Goal: Communication & Community: Answer question/provide support

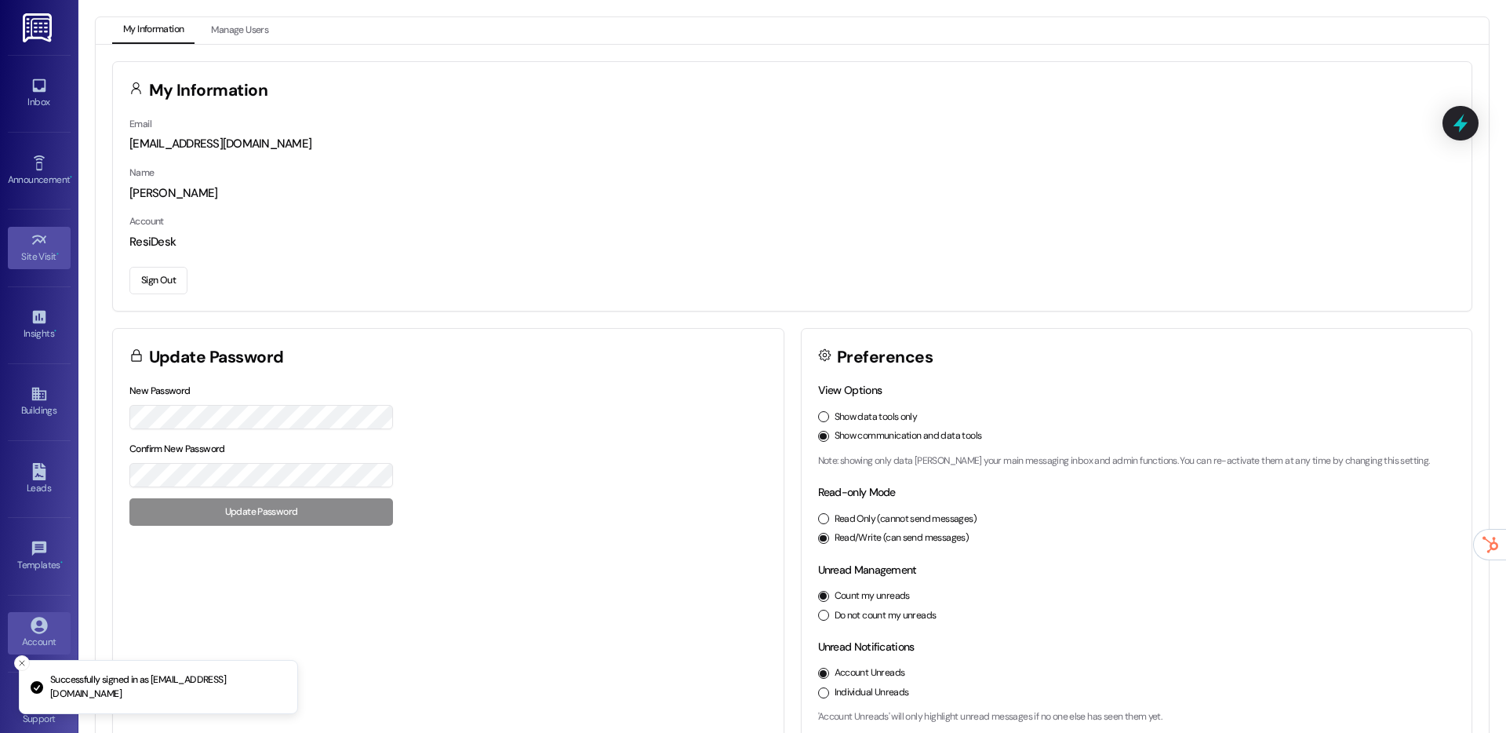
click at [35, 244] on icon at bounding box center [39, 239] width 17 height 17
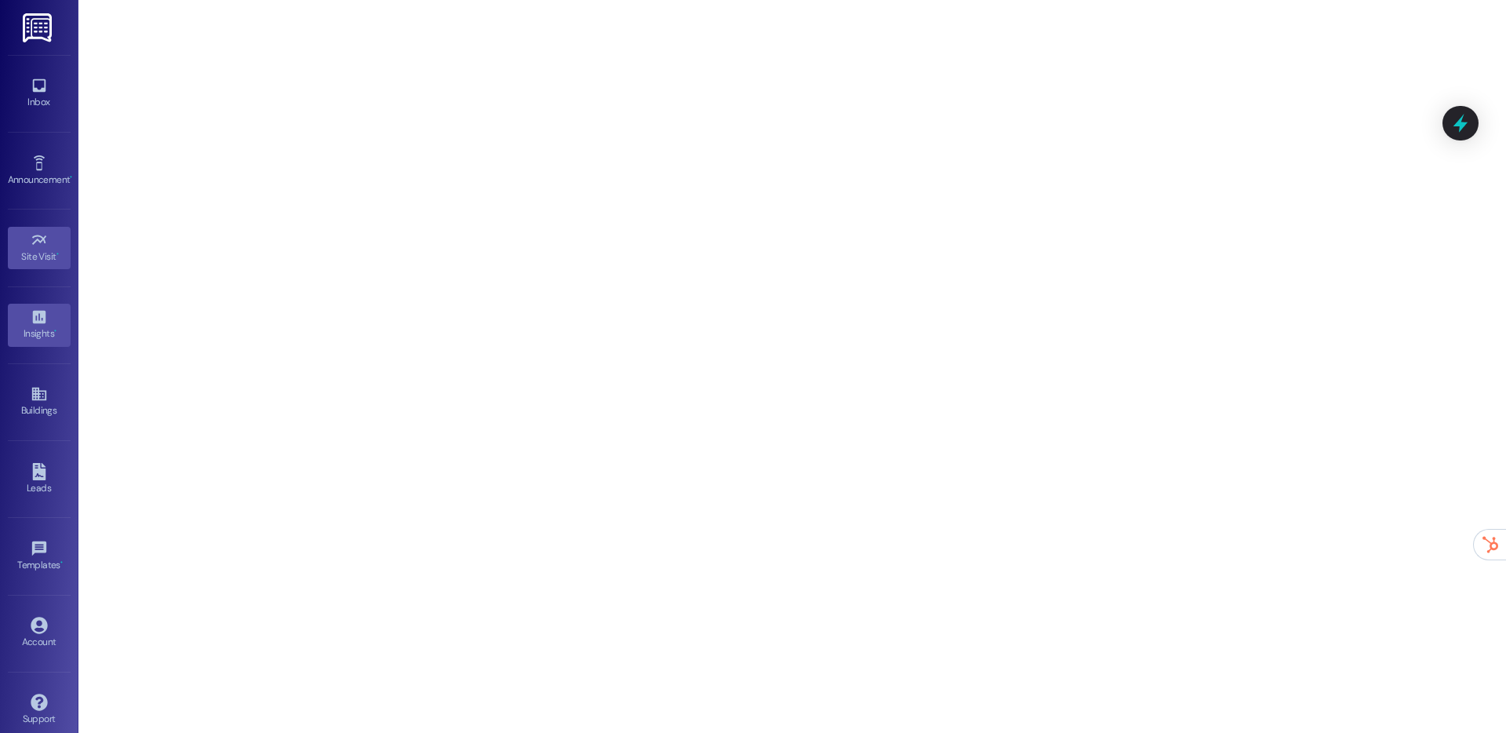
click at [31, 318] on icon at bounding box center [39, 316] width 17 height 17
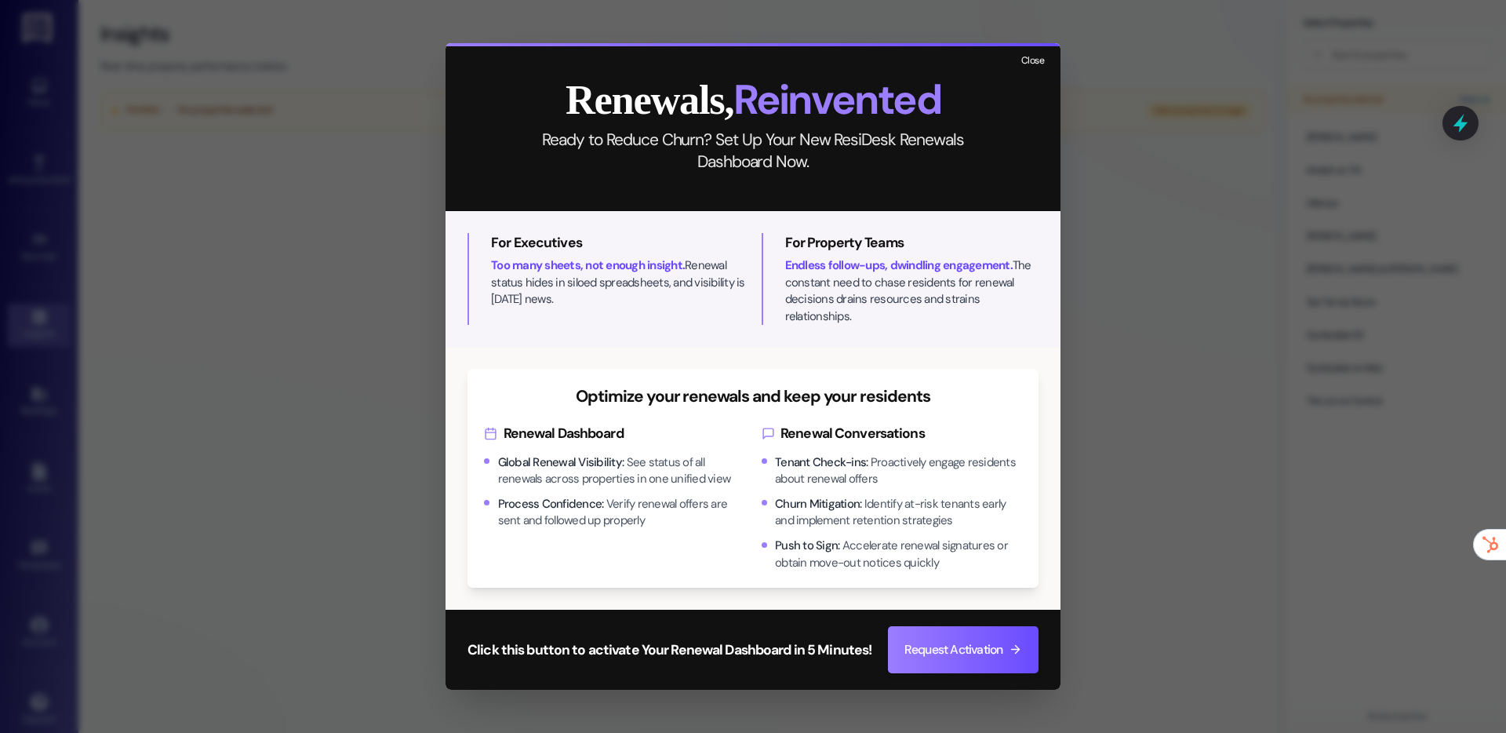
click at [1035, 67] on button "Close" at bounding box center [1033, 62] width 34 height 20
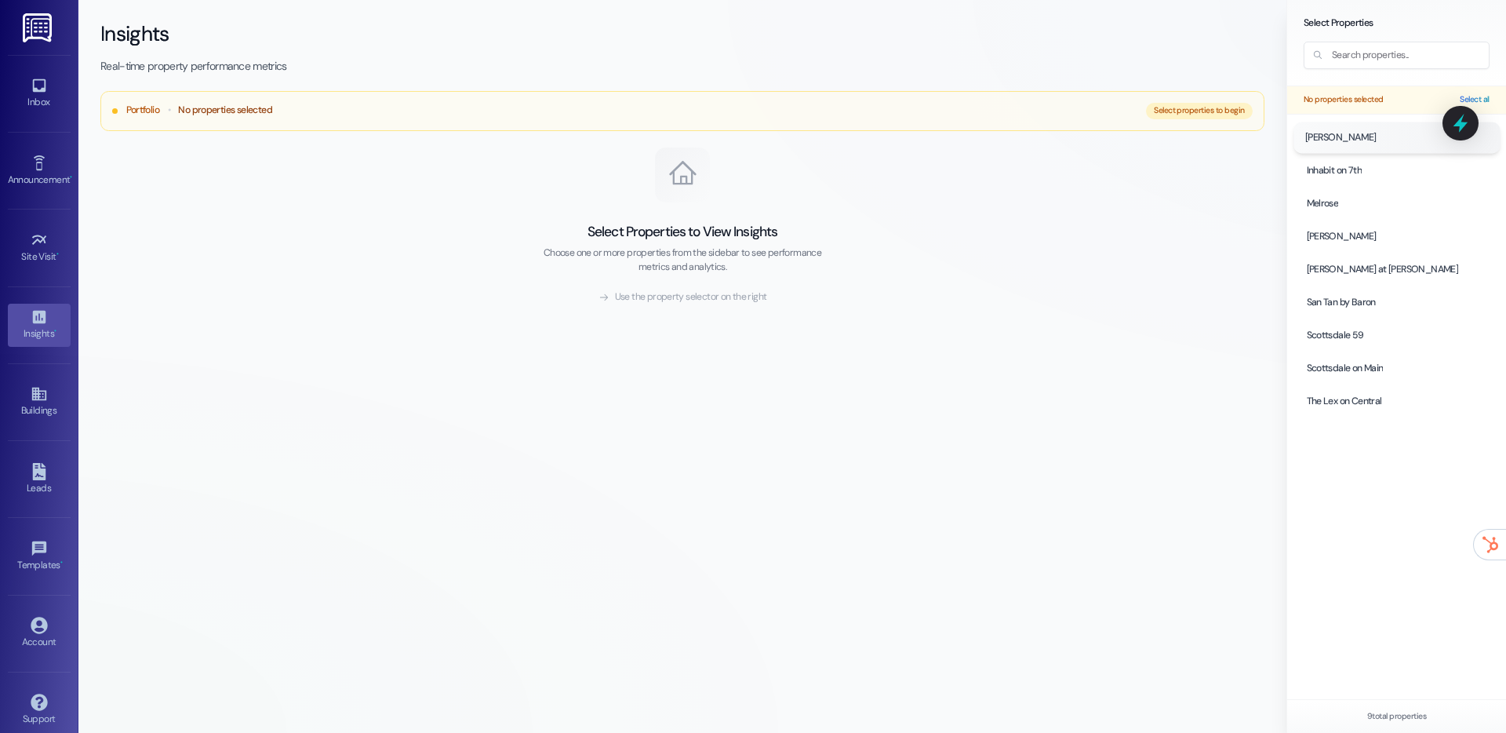
click at [1329, 143] on span "[PERSON_NAME]" at bounding box center [1339, 137] width 71 height 14
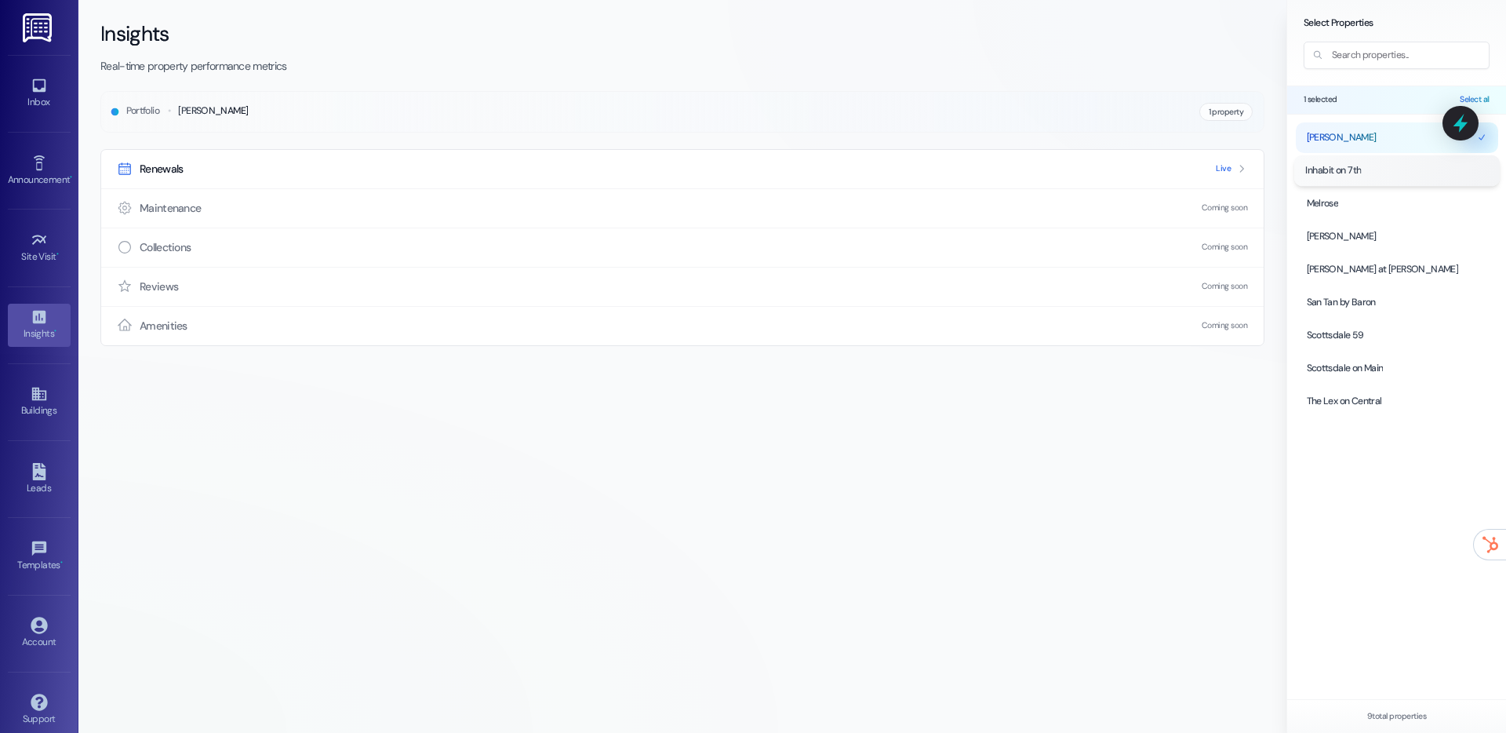
click at [1326, 168] on span "Inhabit on 7th" at bounding box center [1333, 170] width 56 height 14
click at [1319, 197] on span "Melrose" at bounding box center [1320, 203] width 33 height 14
click at [1227, 165] on span "Live" at bounding box center [1223, 168] width 15 height 11
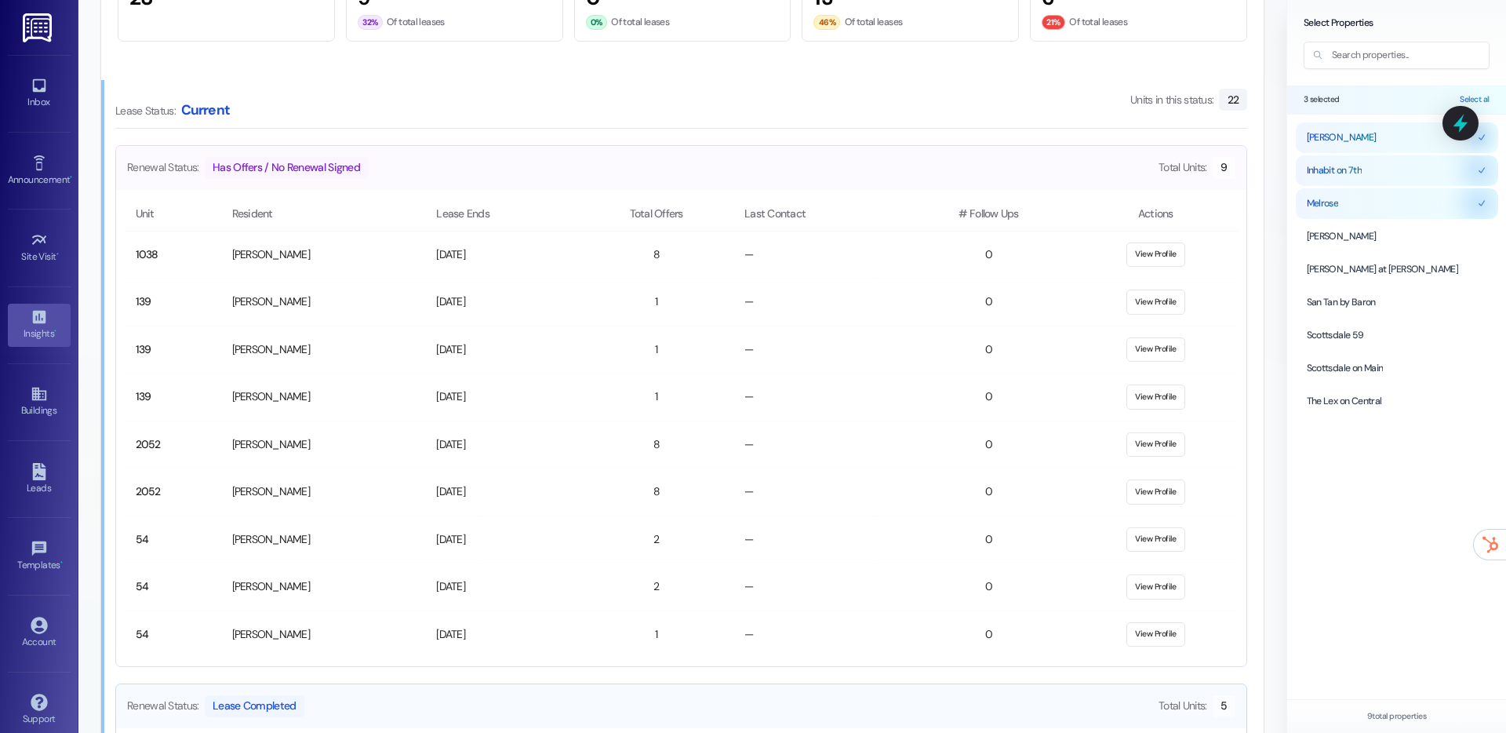
scroll to position [876, 0]
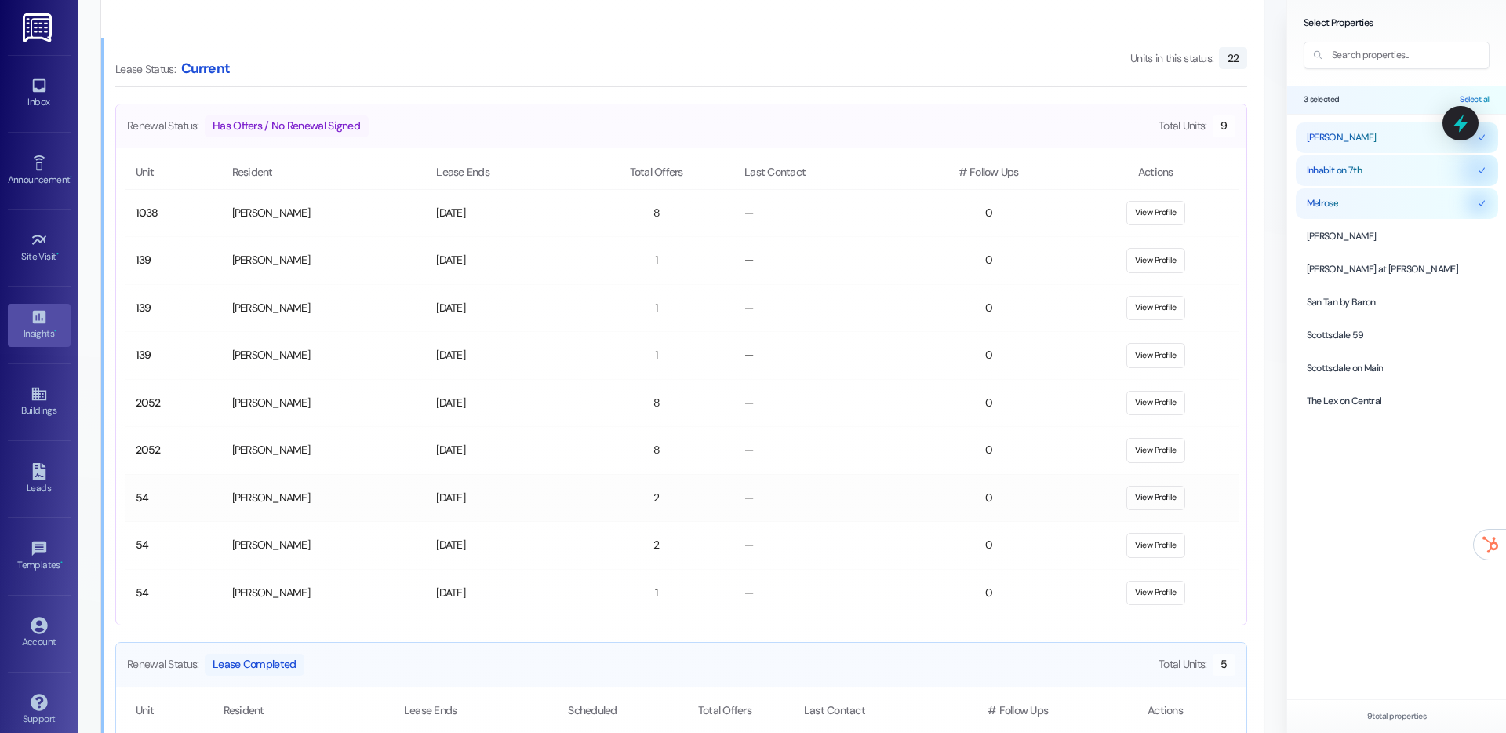
click at [1165, 495] on button "View Profile" at bounding box center [1155, 497] width 59 height 25
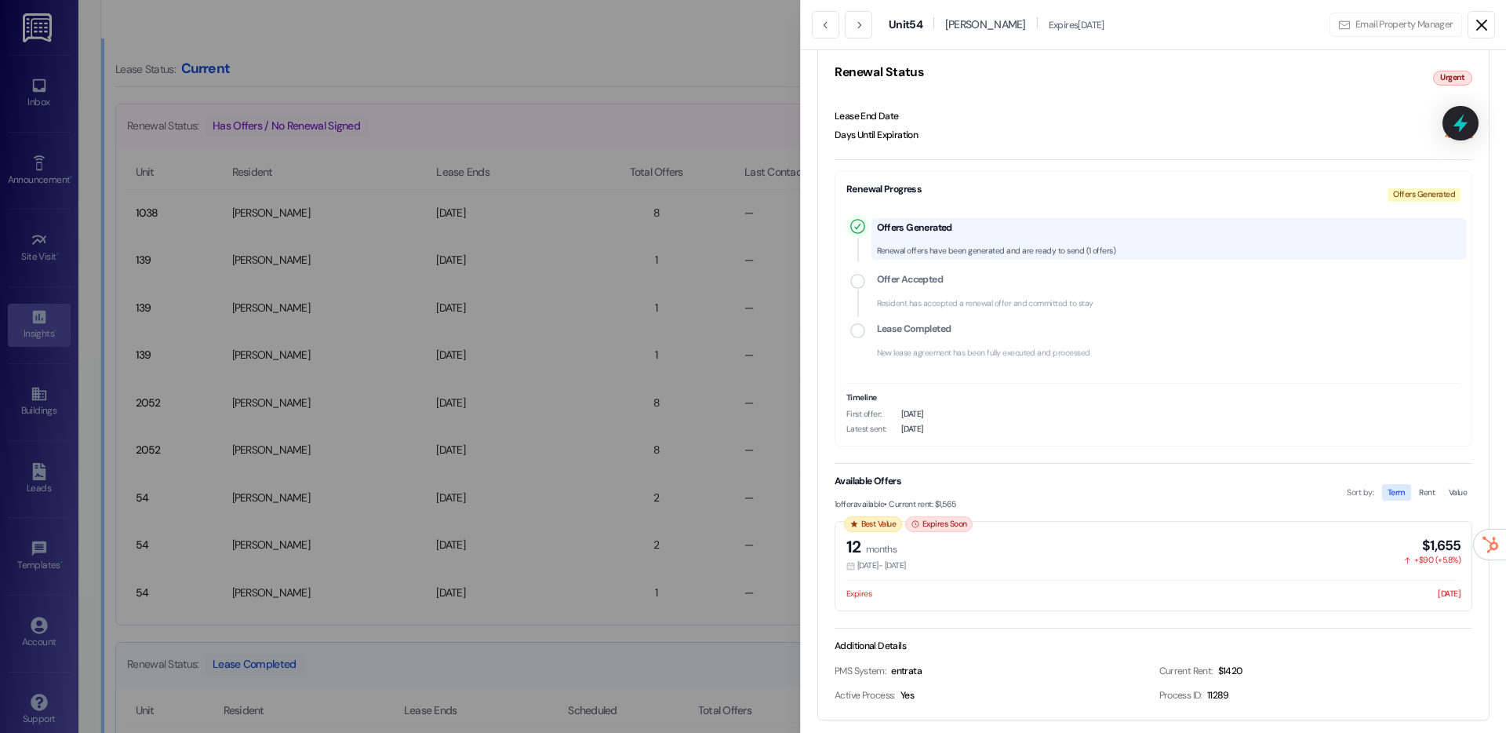
scroll to position [260, 0]
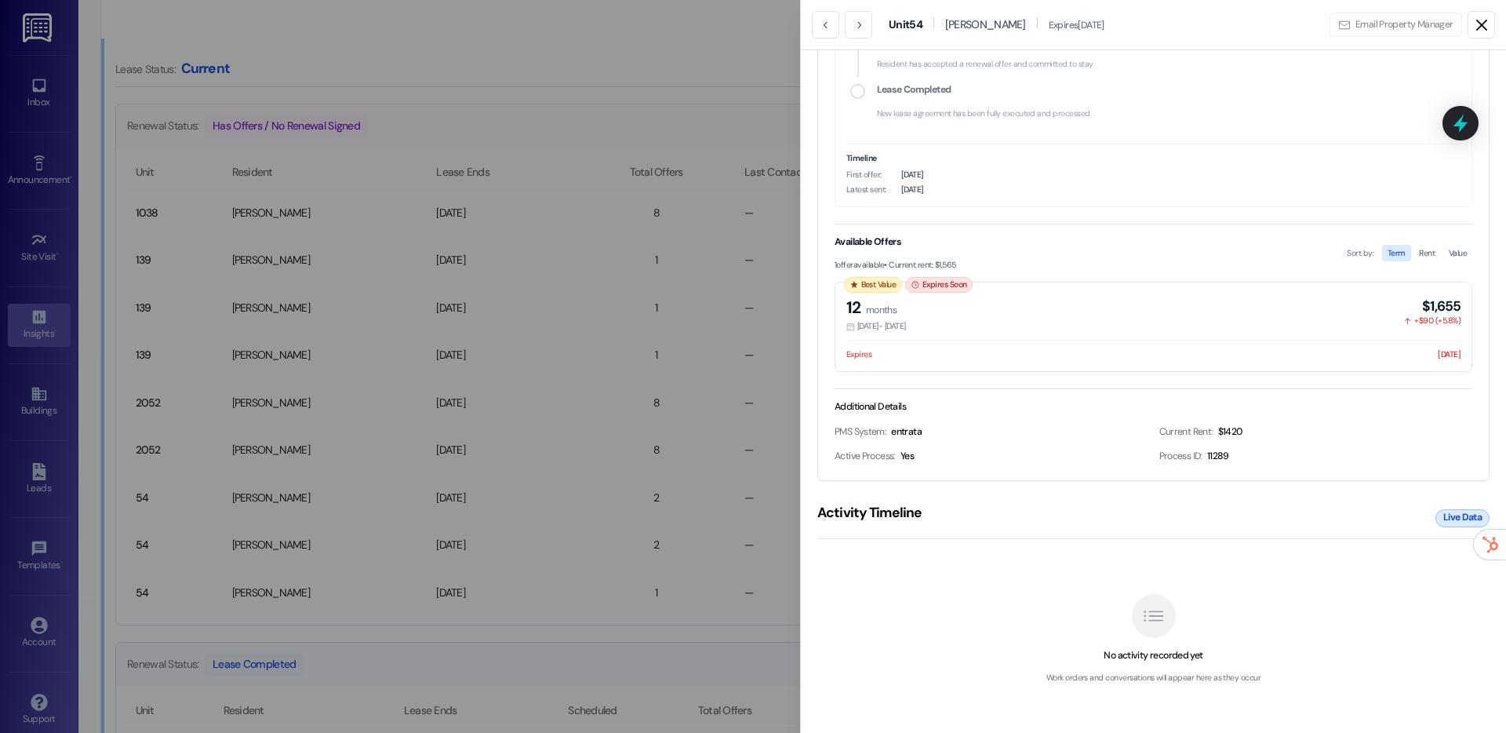
click at [643, 384] on div at bounding box center [753, 366] width 1506 height 733
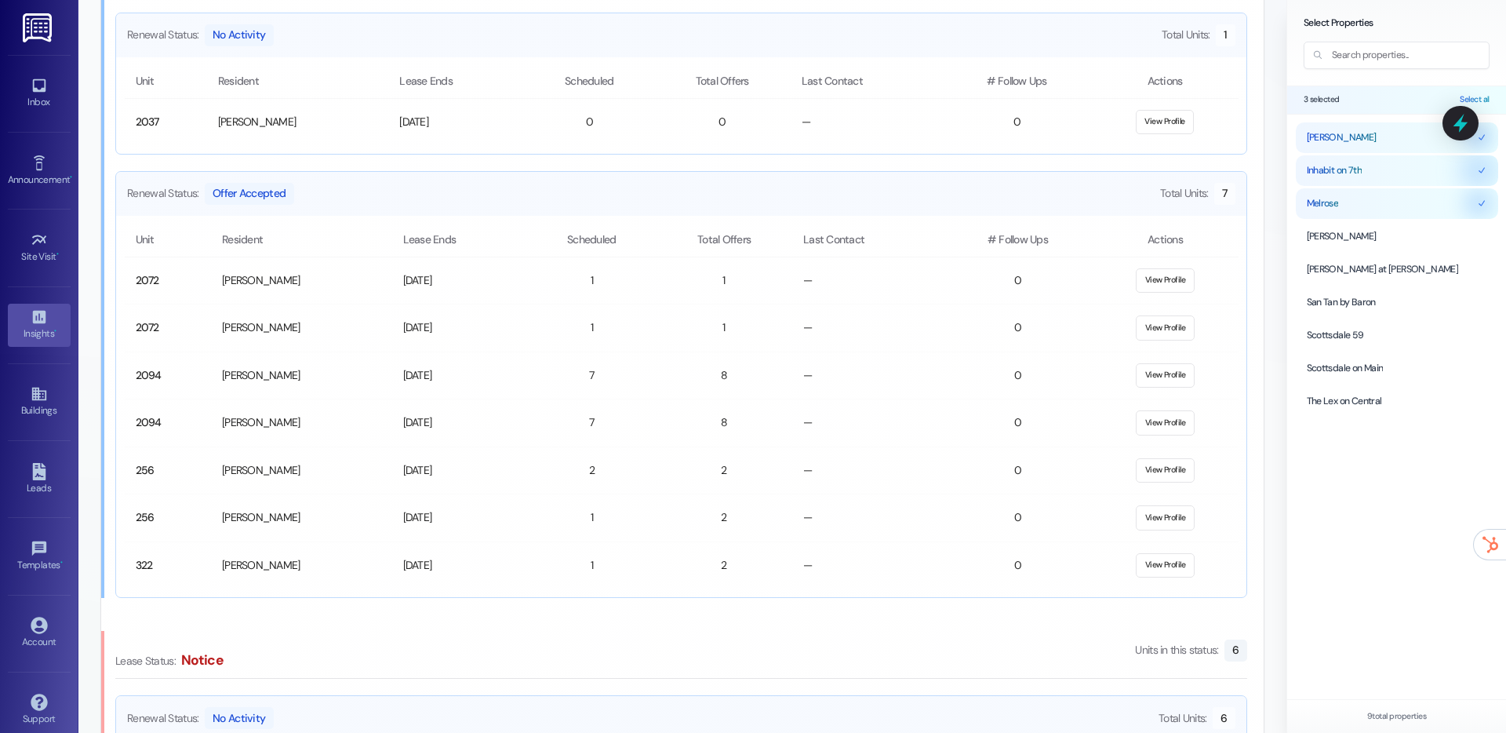
scroll to position [1856, 0]
click at [1176, 467] on button "View Profile" at bounding box center [1165, 467] width 59 height 25
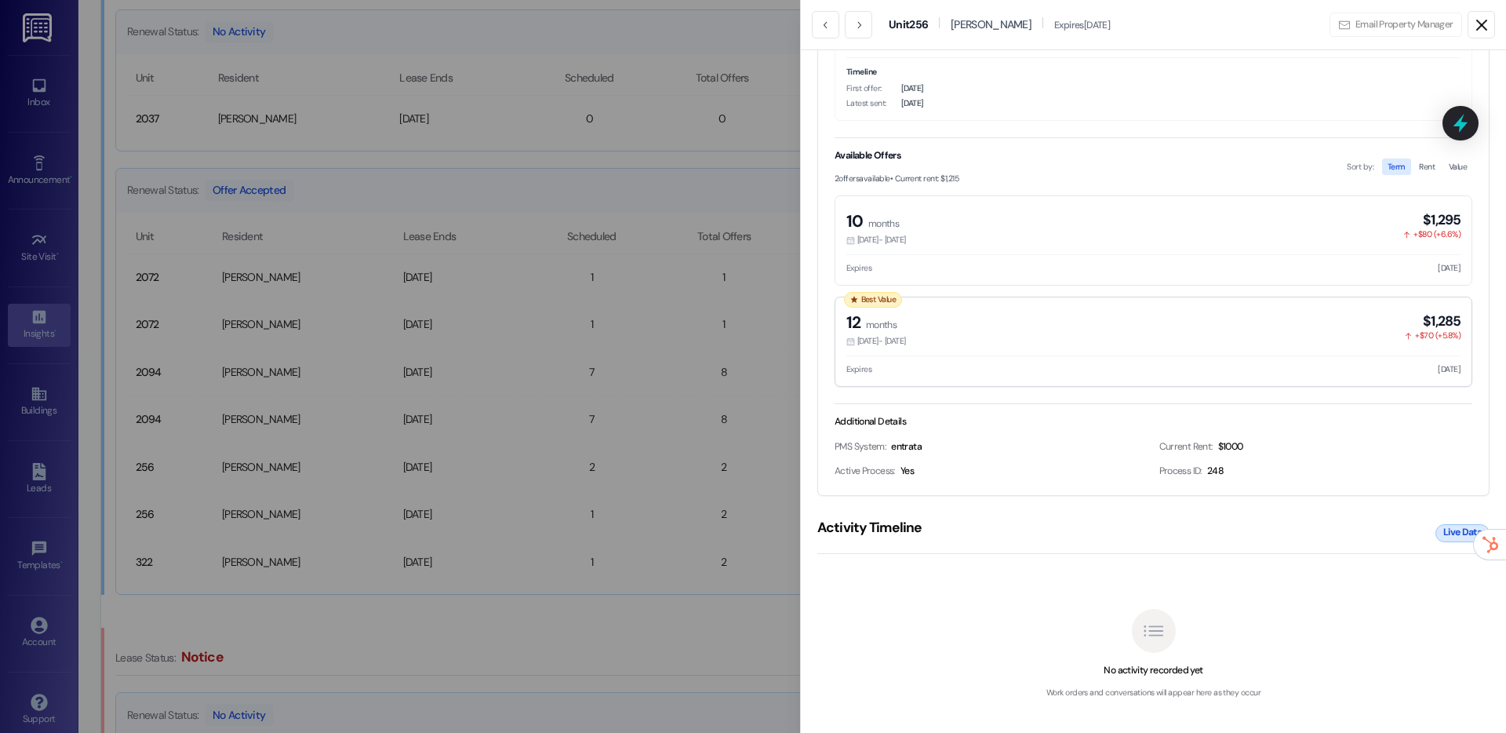
scroll to position [362, 0]
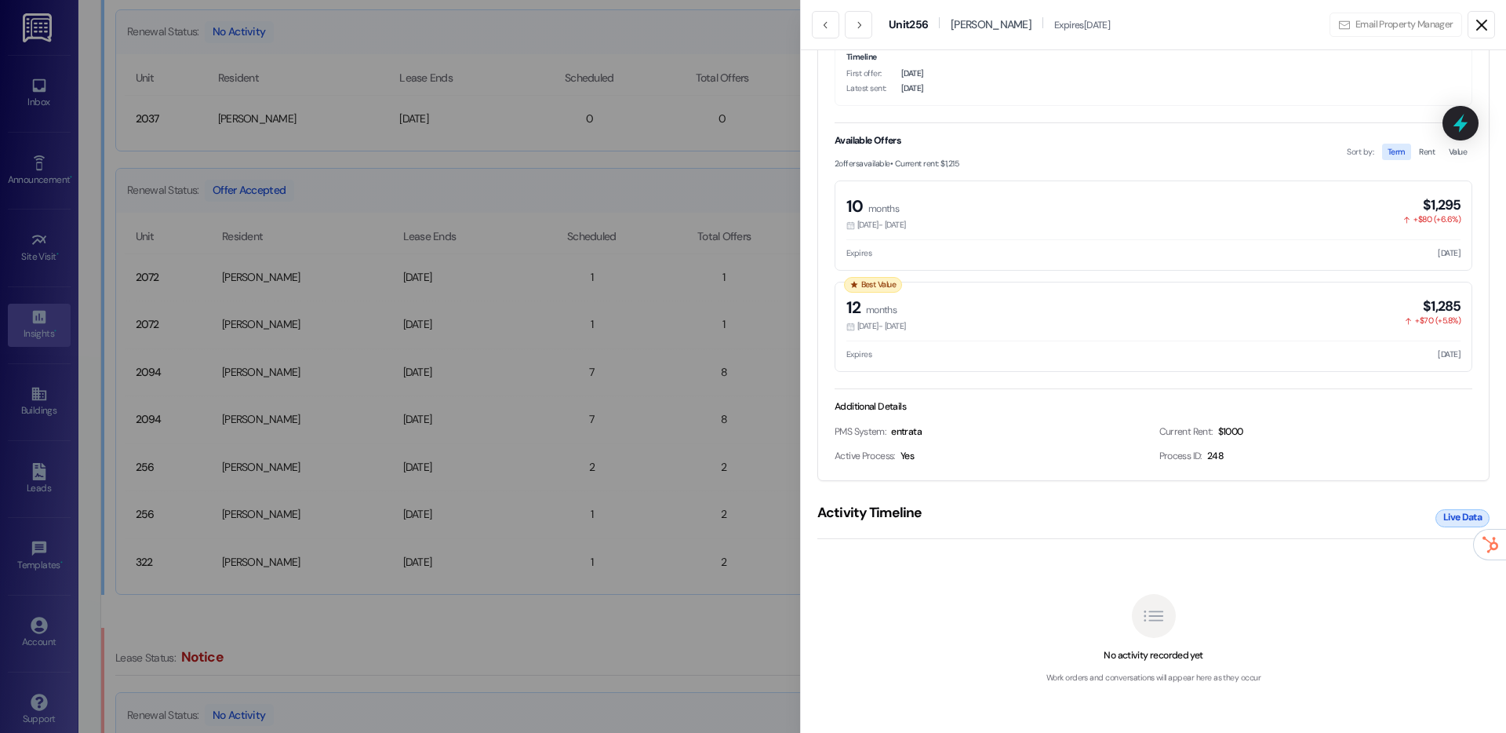
click at [668, 381] on div at bounding box center [753, 366] width 1506 height 733
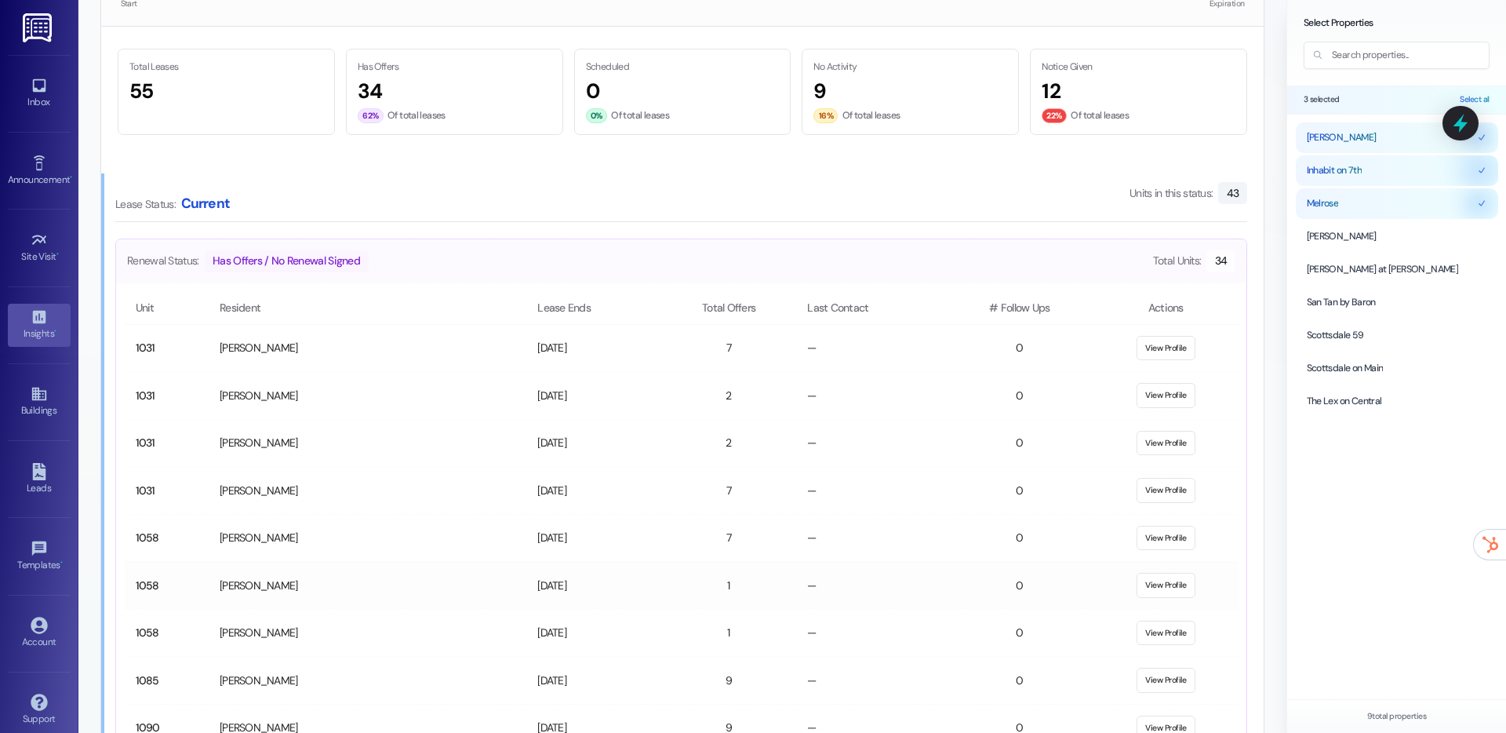
scroll to position [3154, 0]
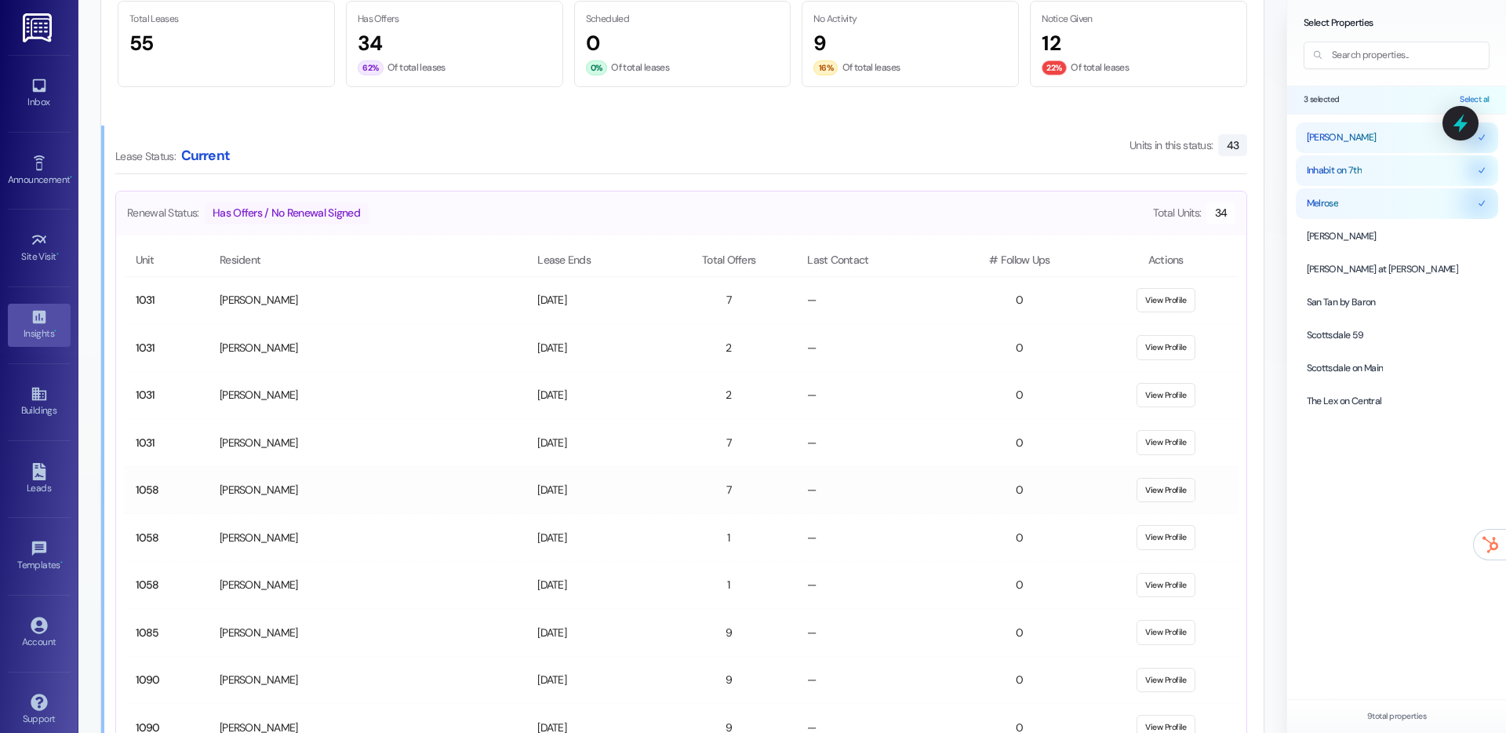
click at [1158, 496] on button "View Profile" at bounding box center [1165, 490] width 59 height 25
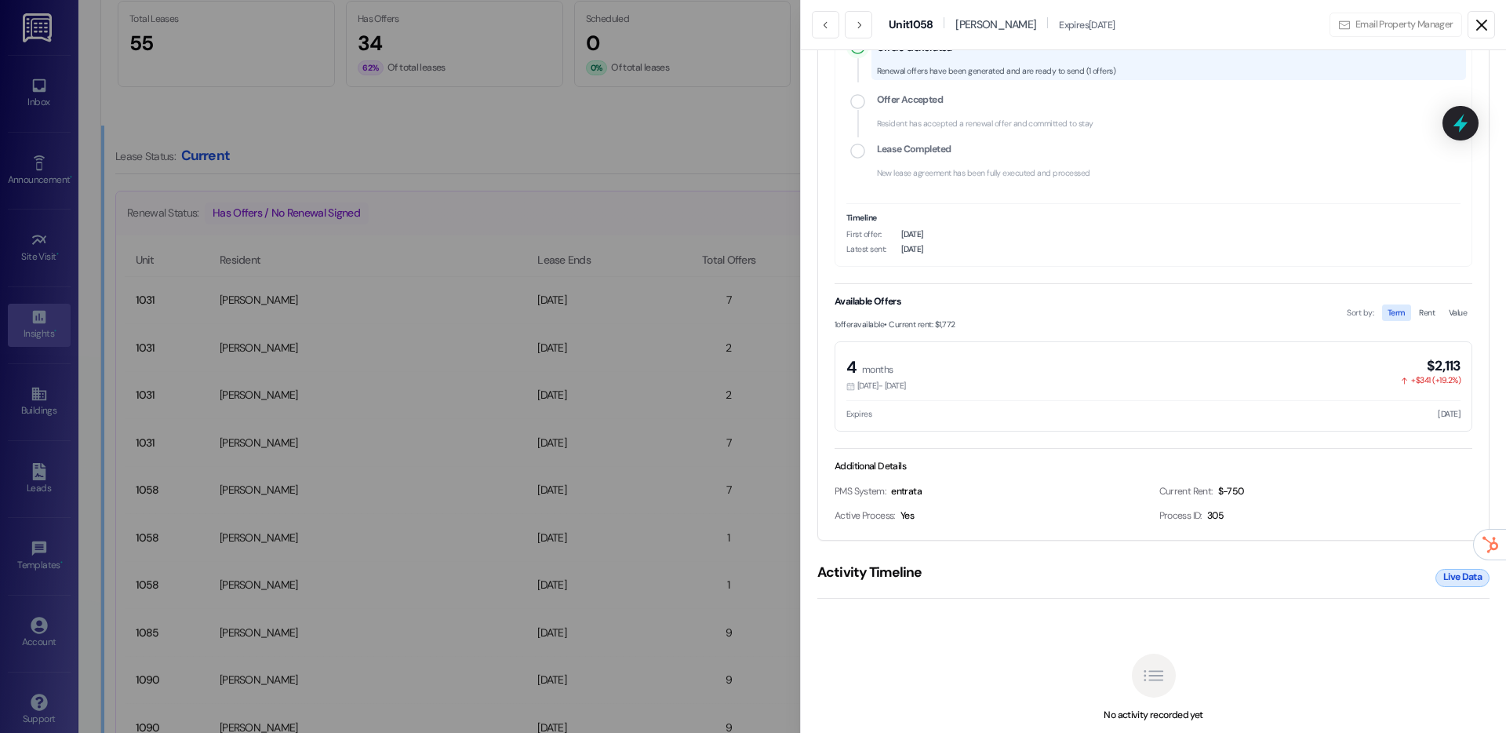
scroll to position [260, 0]
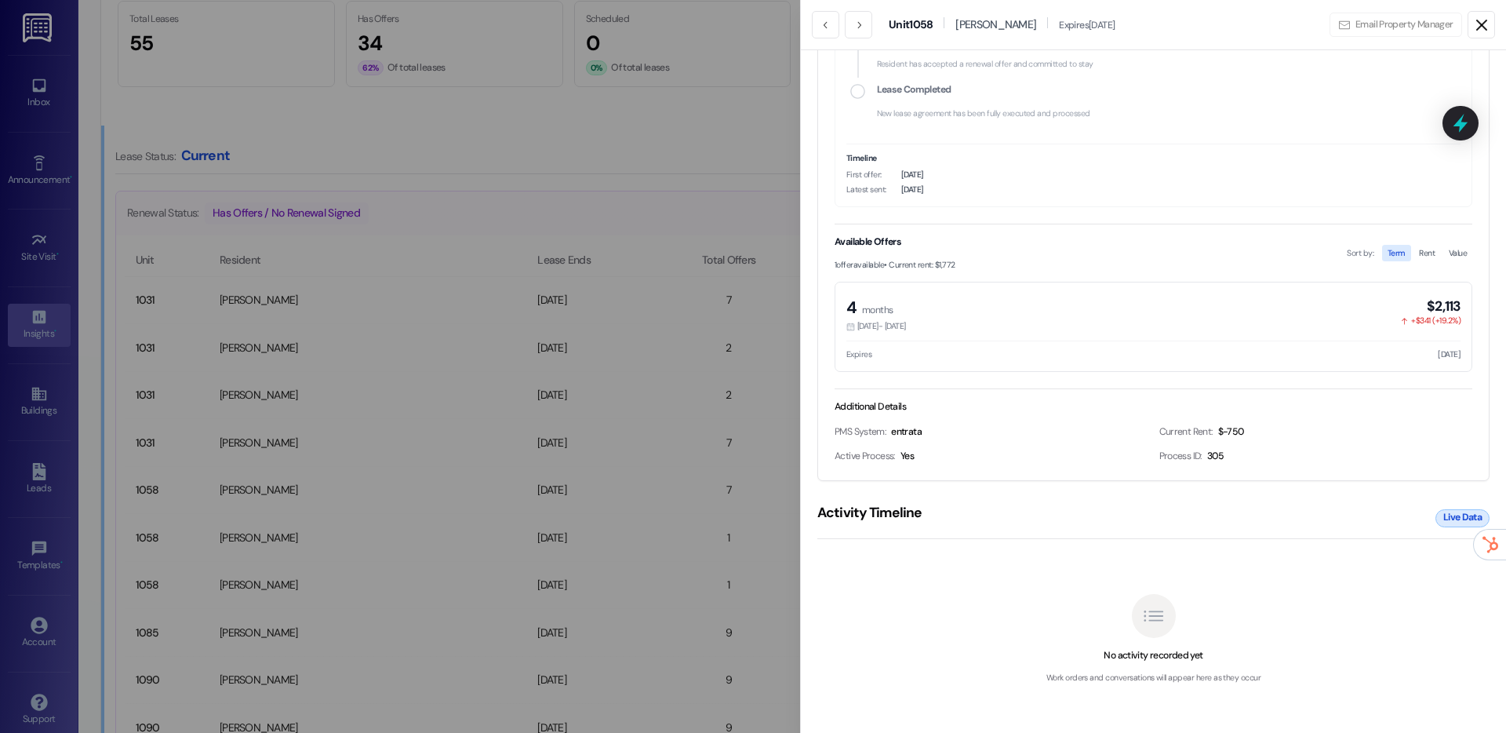
click at [725, 287] on div at bounding box center [753, 366] width 1506 height 733
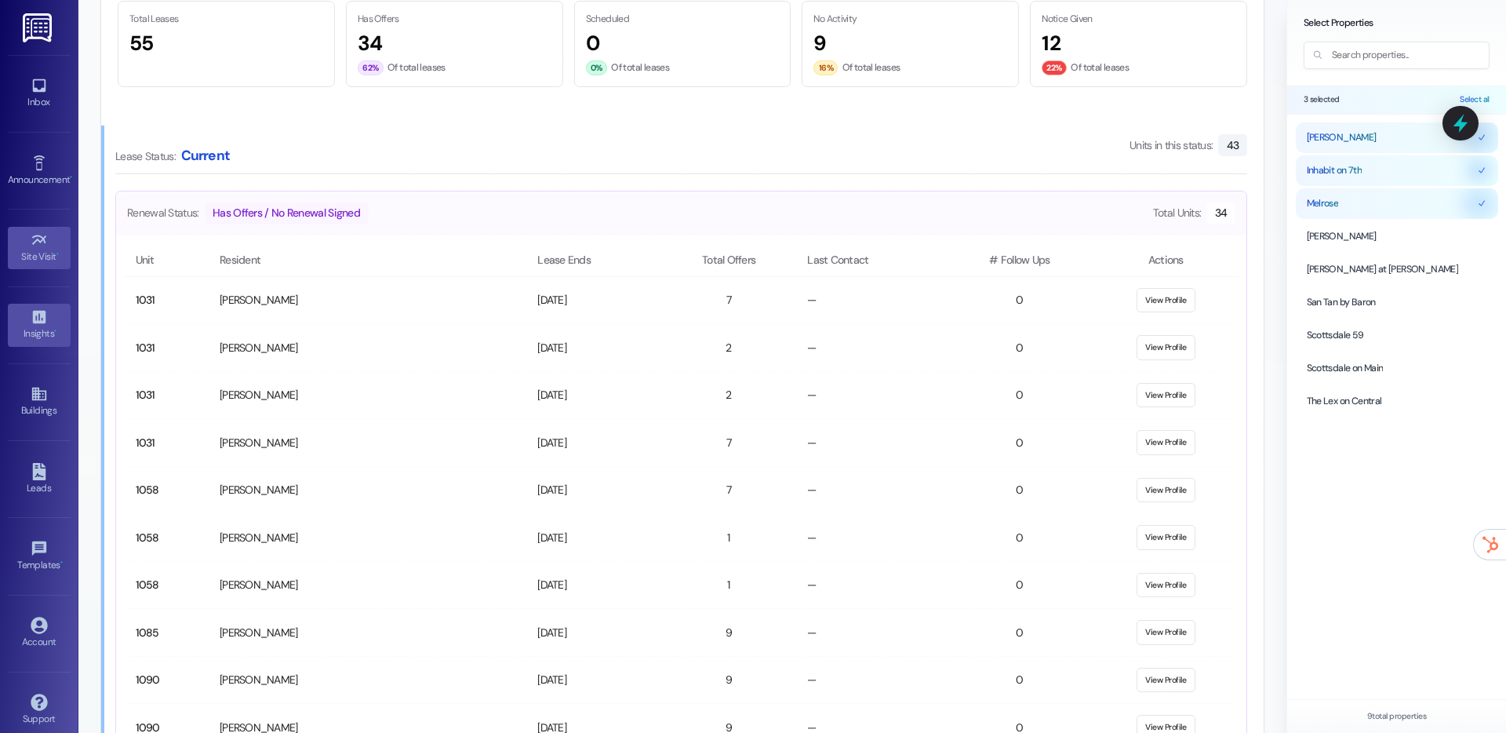
click at [38, 229] on link "Site Visit •" at bounding box center [39, 248] width 63 height 42
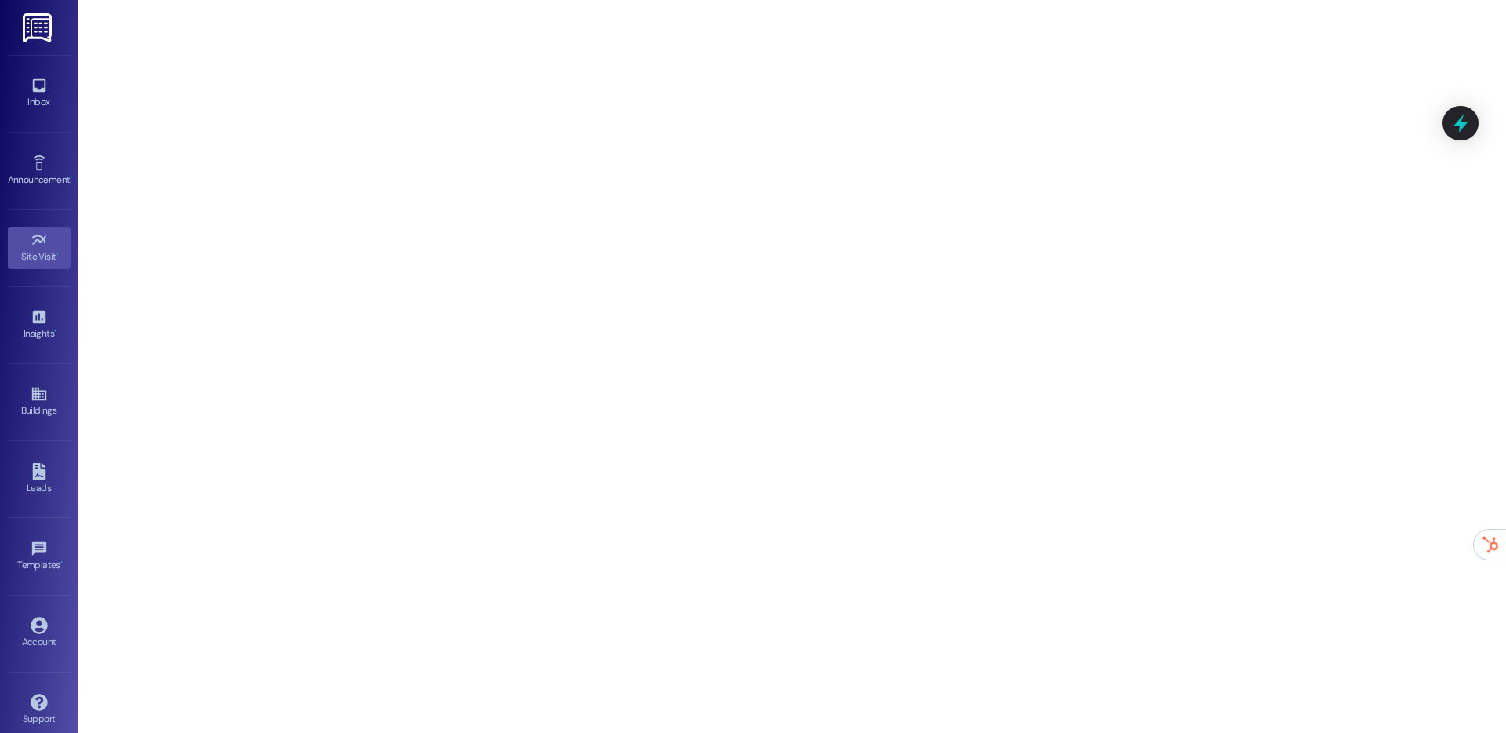
click at [57, 282] on div "Site Visit • Go to Site Visit" at bounding box center [39, 247] width 63 height 77
click at [38, 92] on icon at bounding box center [38, 85] width 13 height 13
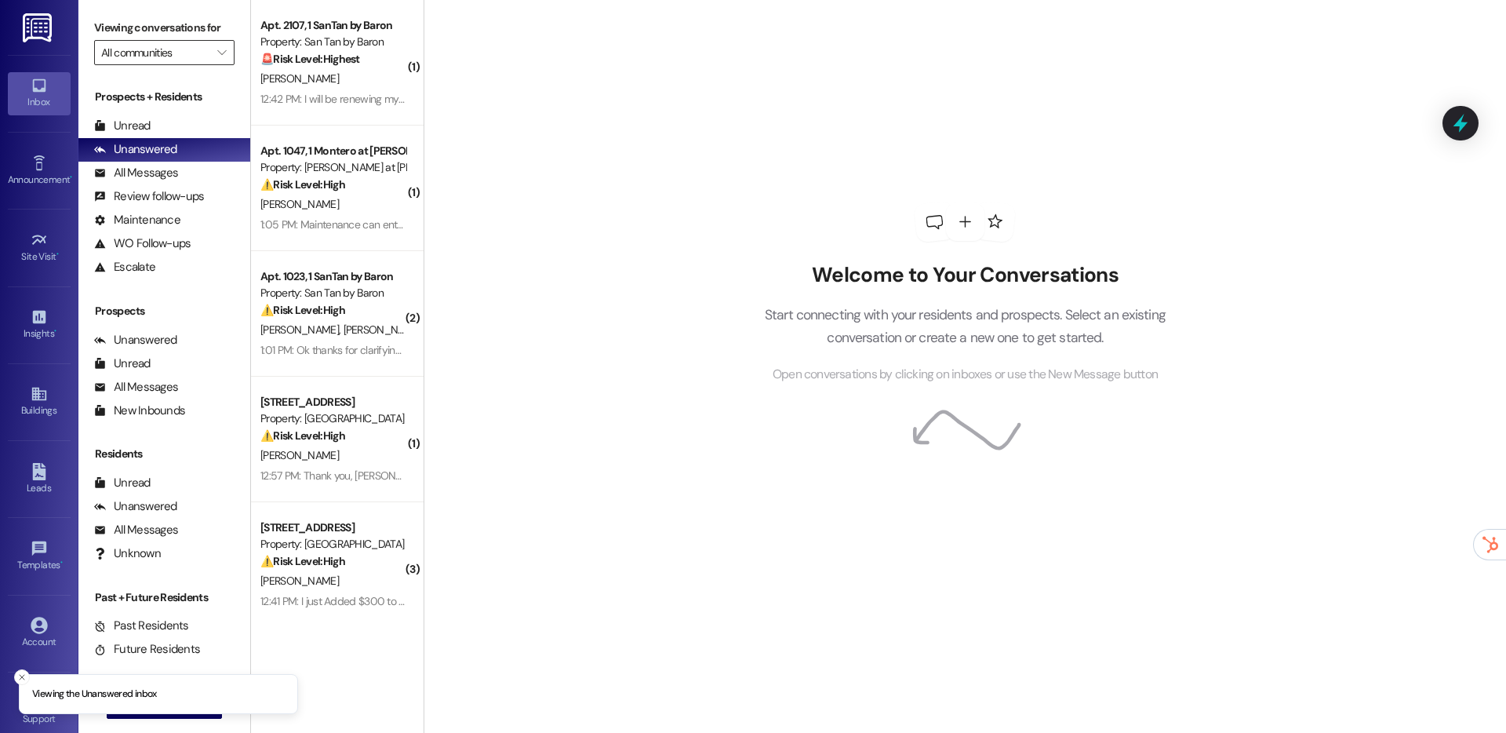
click at [175, 55] on input "All communities" at bounding box center [155, 52] width 108 height 25
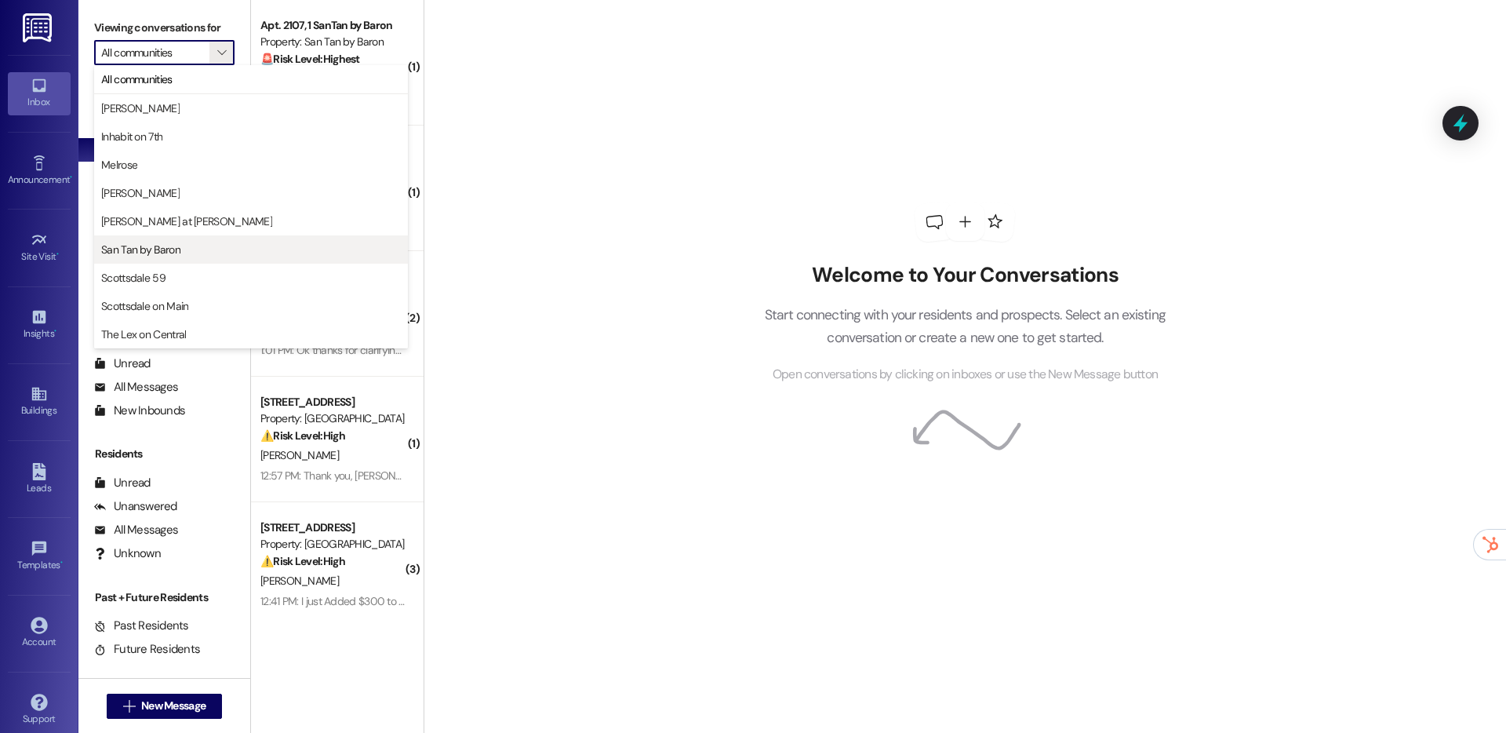
click at [158, 238] on button "San Tan by Baron" at bounding box center [251, 249] width 314 height 28
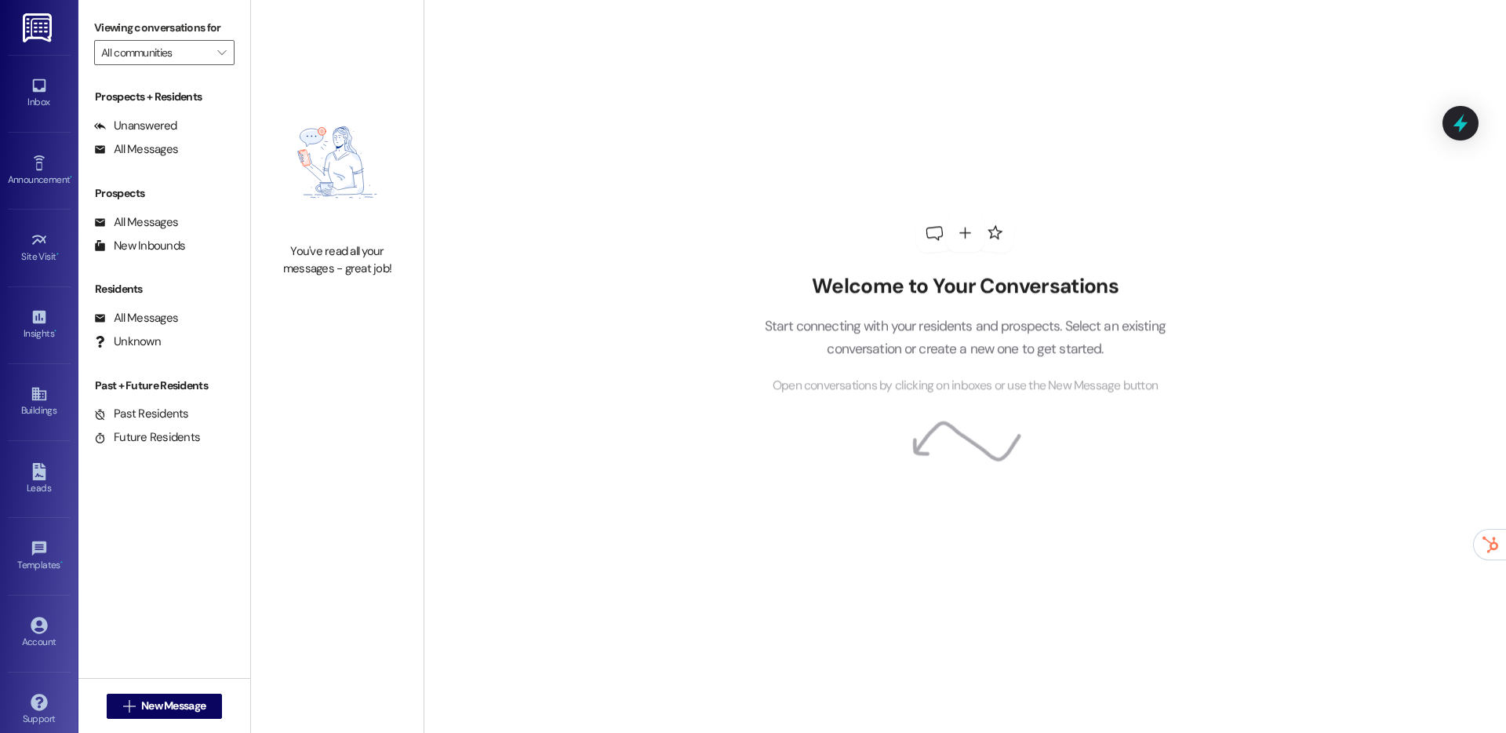
type input "San Tan by Baron"
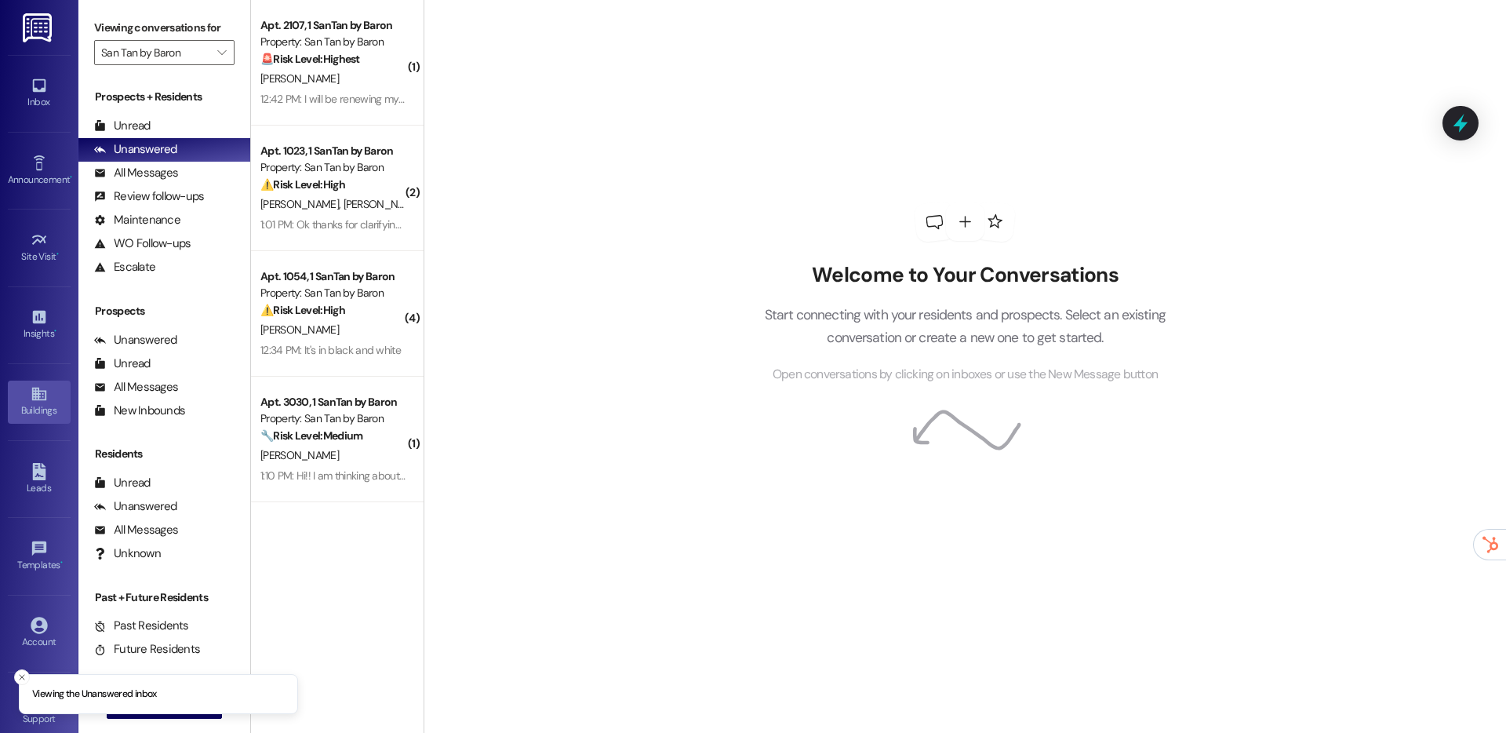
click at [40, 408] on div "Buildings" at bounding box center [39, 410] width 78 height 16
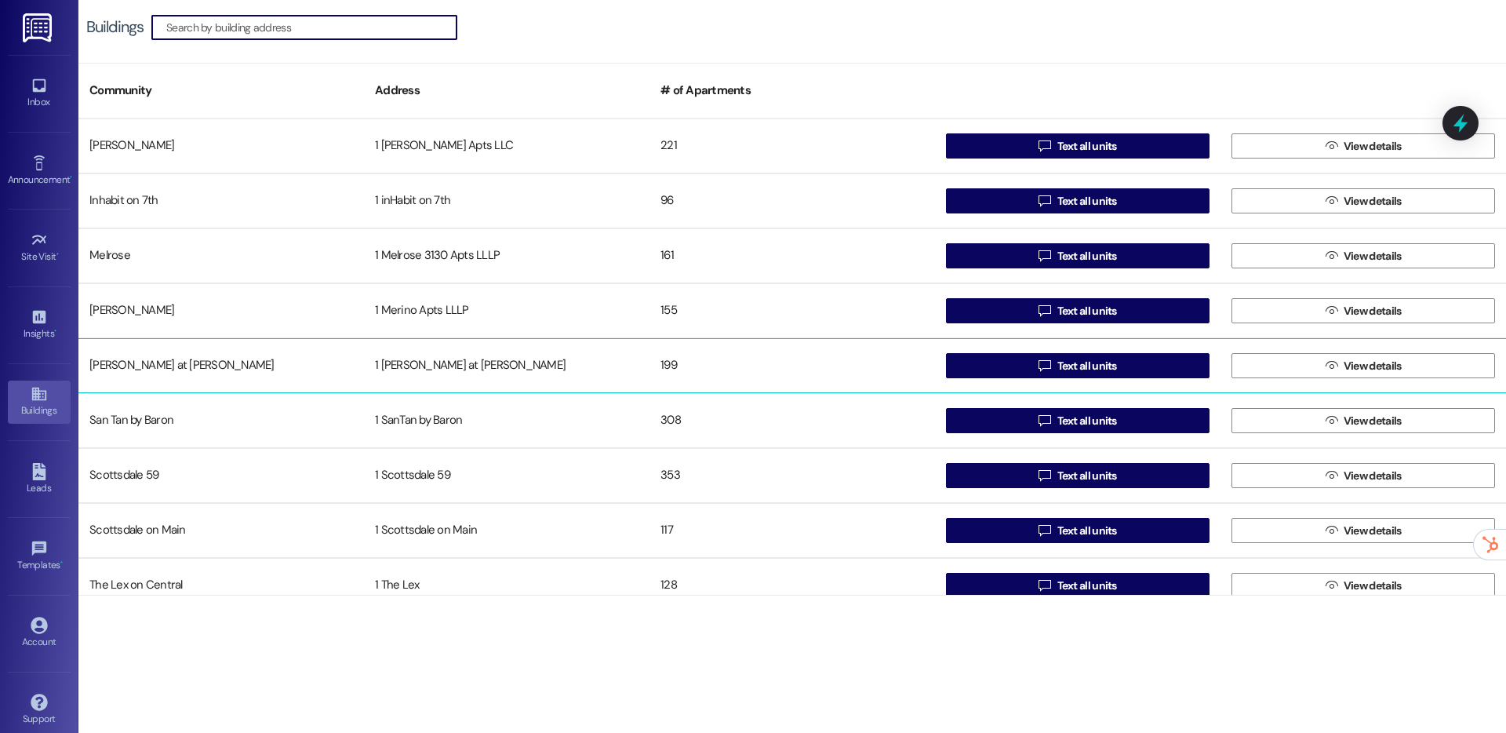
scroll to position [18, 0]
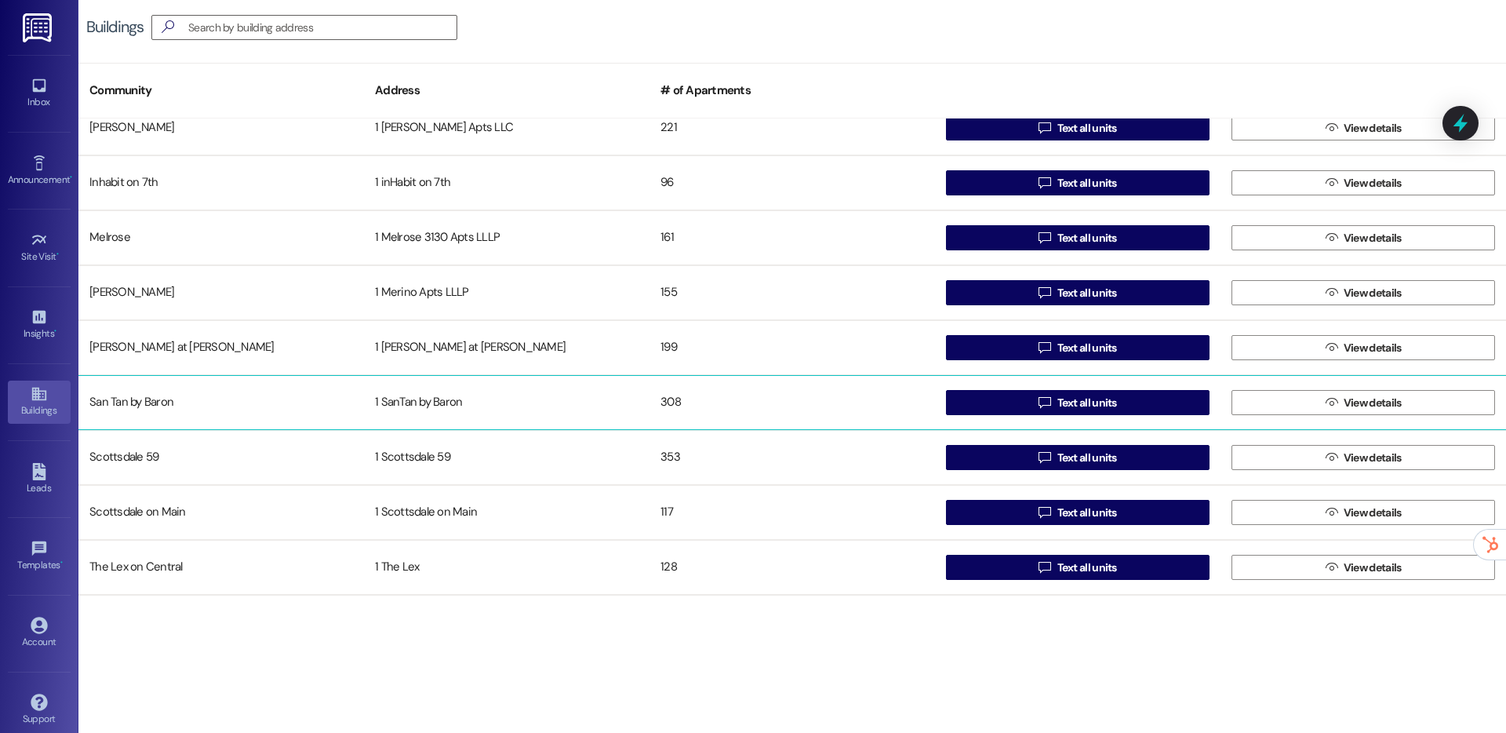
click at [833, 395] on div "308" at bounding box center [791, 402] width 285 height 31
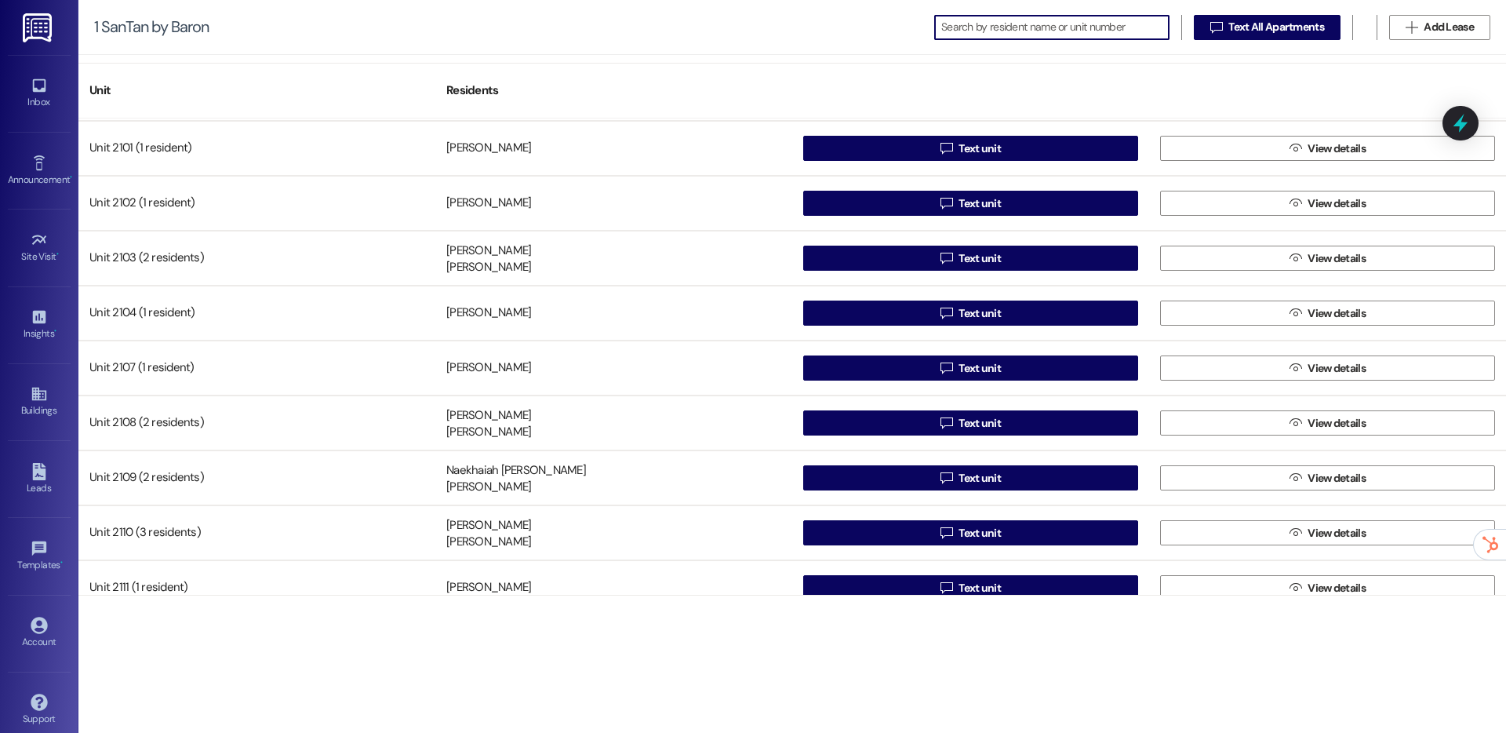
scroll to position [10266, 0]
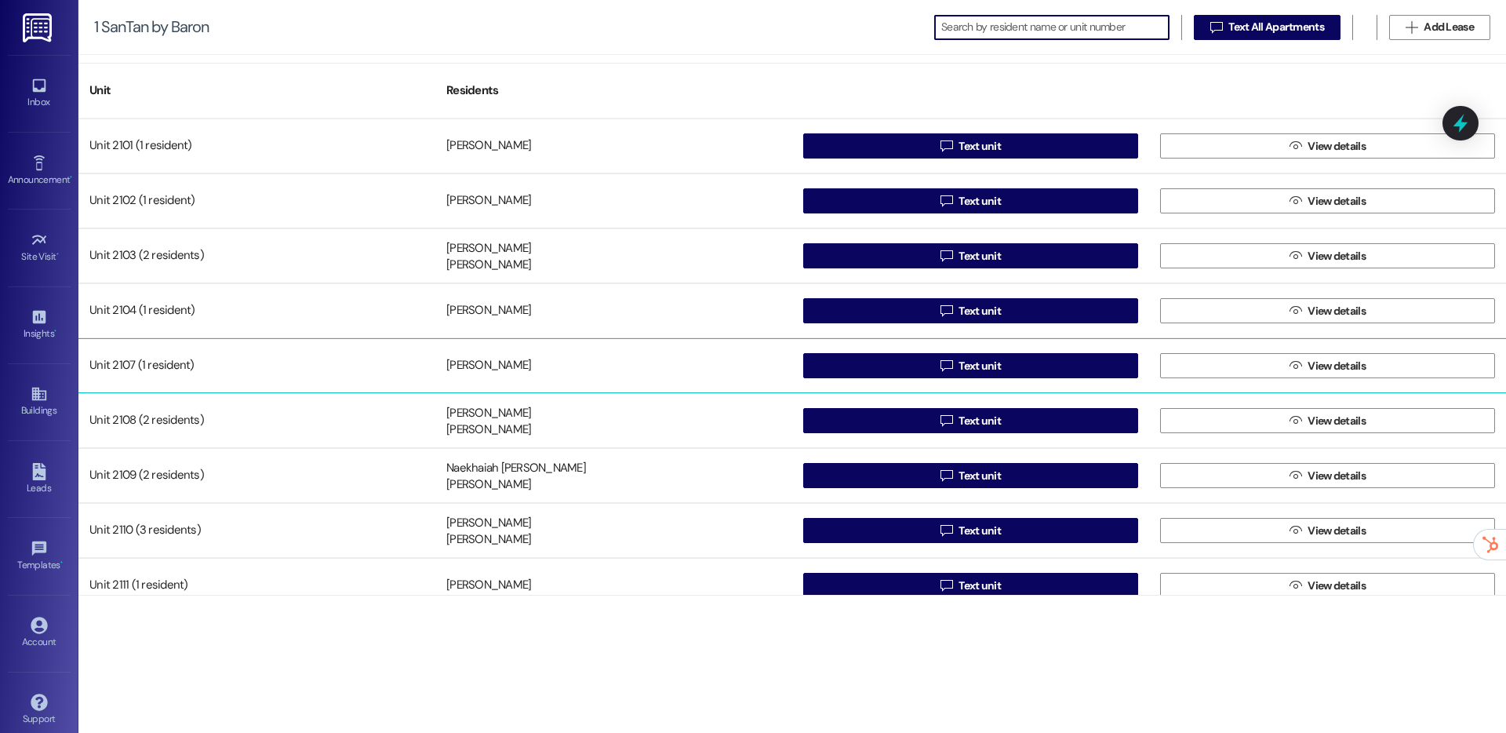
click at [482, 371] on div "[PERSON_NAME]" at bounding box center [488, 366] width 85 height 16
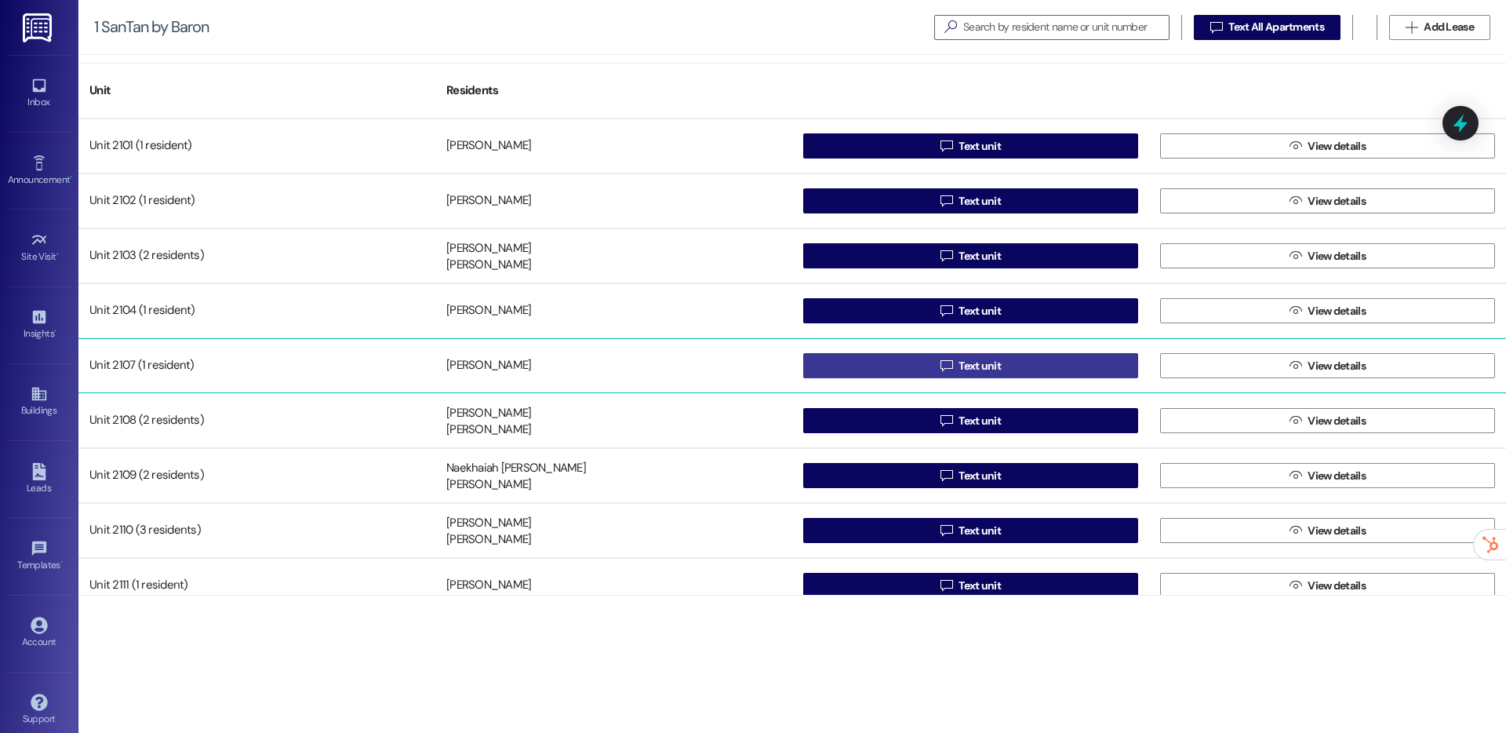
click at [828, 358] on button " Text unit" at bounding box center [970, 365] width 335 height 25
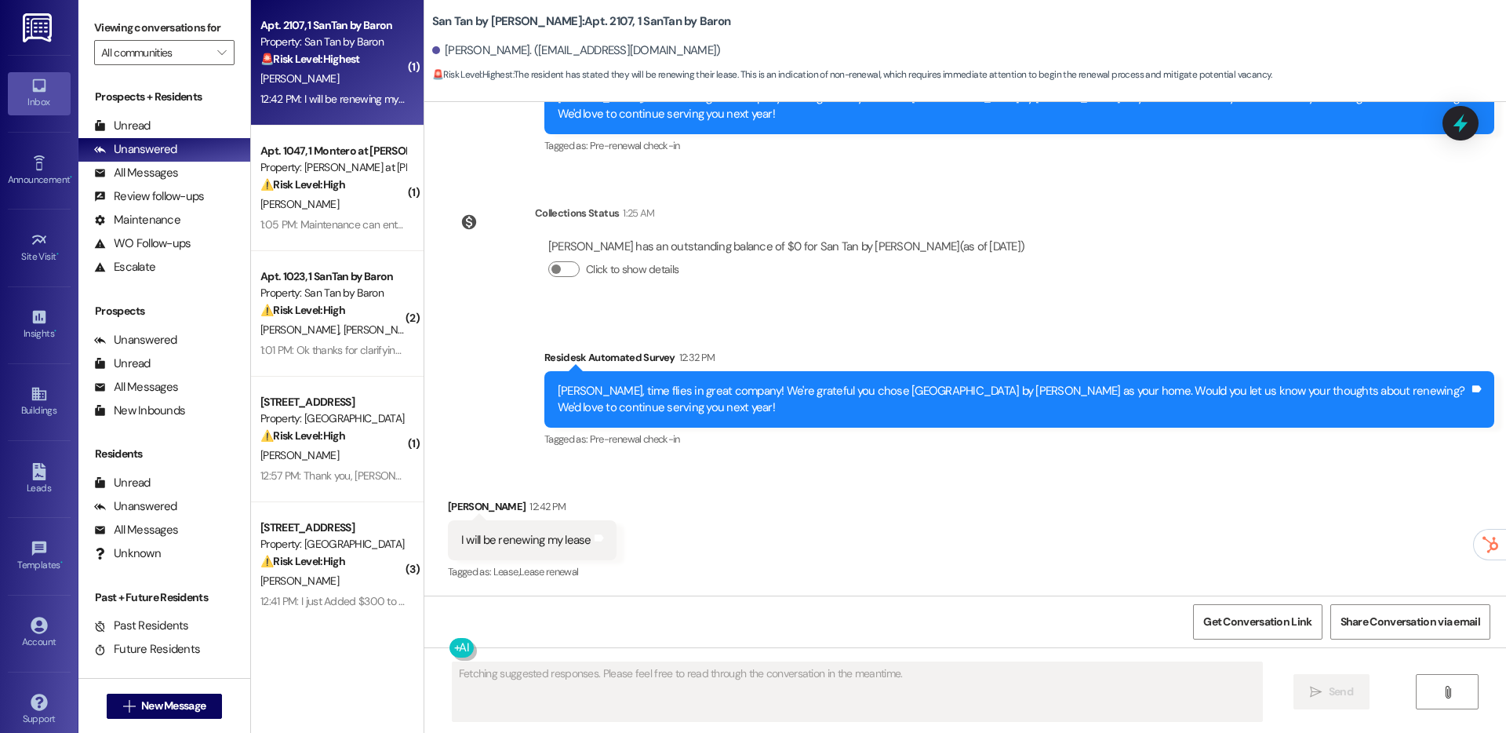
scroll to position [503, 0]
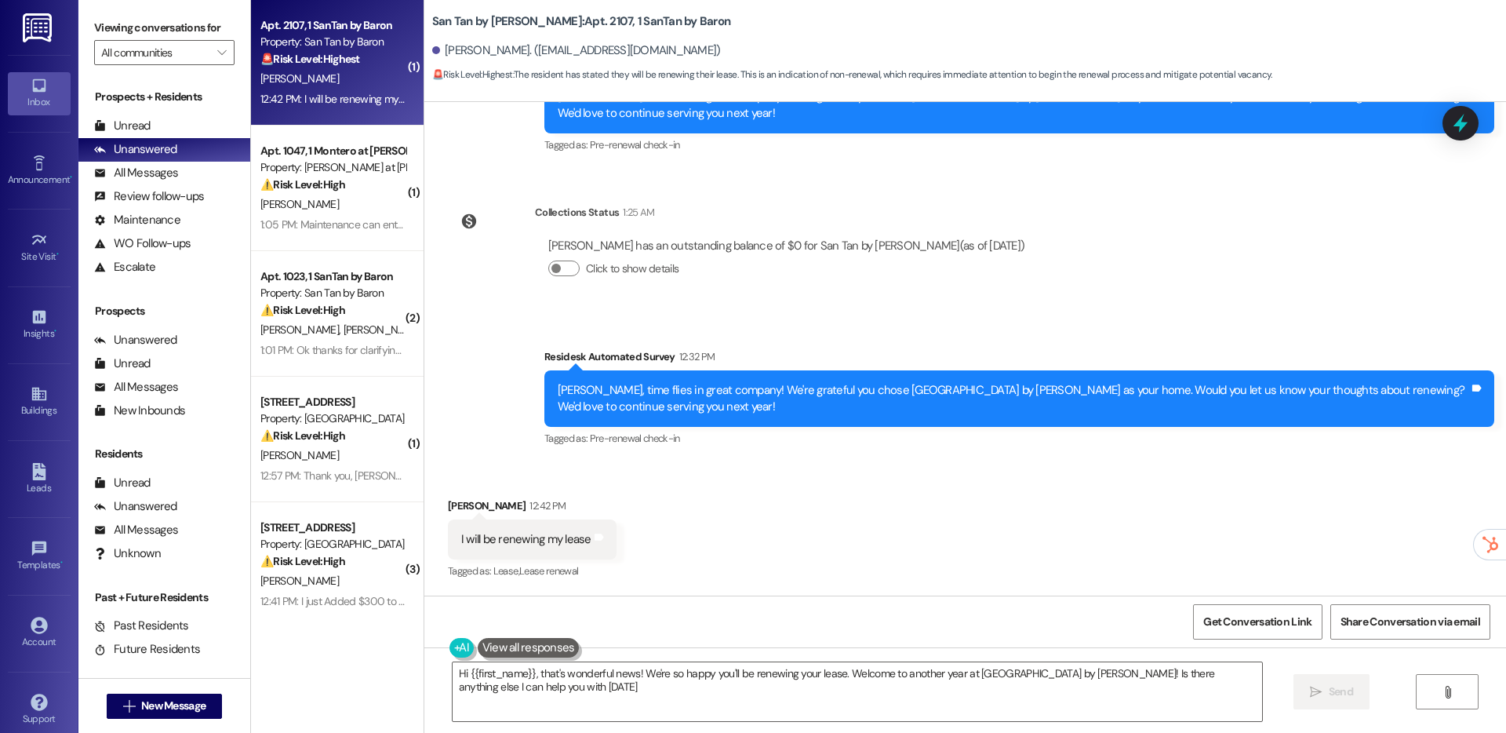
type textarea "Hi {{first_name}}, that's wonderful news! We're so happy you'll be renewing you…"
click at [45, 98] on div "Inbox" at bounding box center [39, 102] width 78 height 16
click at [45, 271] on div "Site Visit • Go to Site Visit" at bounding box center [39, 247] width 63 height 77
click at [39, 258] on div "Site Visit •" at bounding box center [39, 257] width 78 height 16
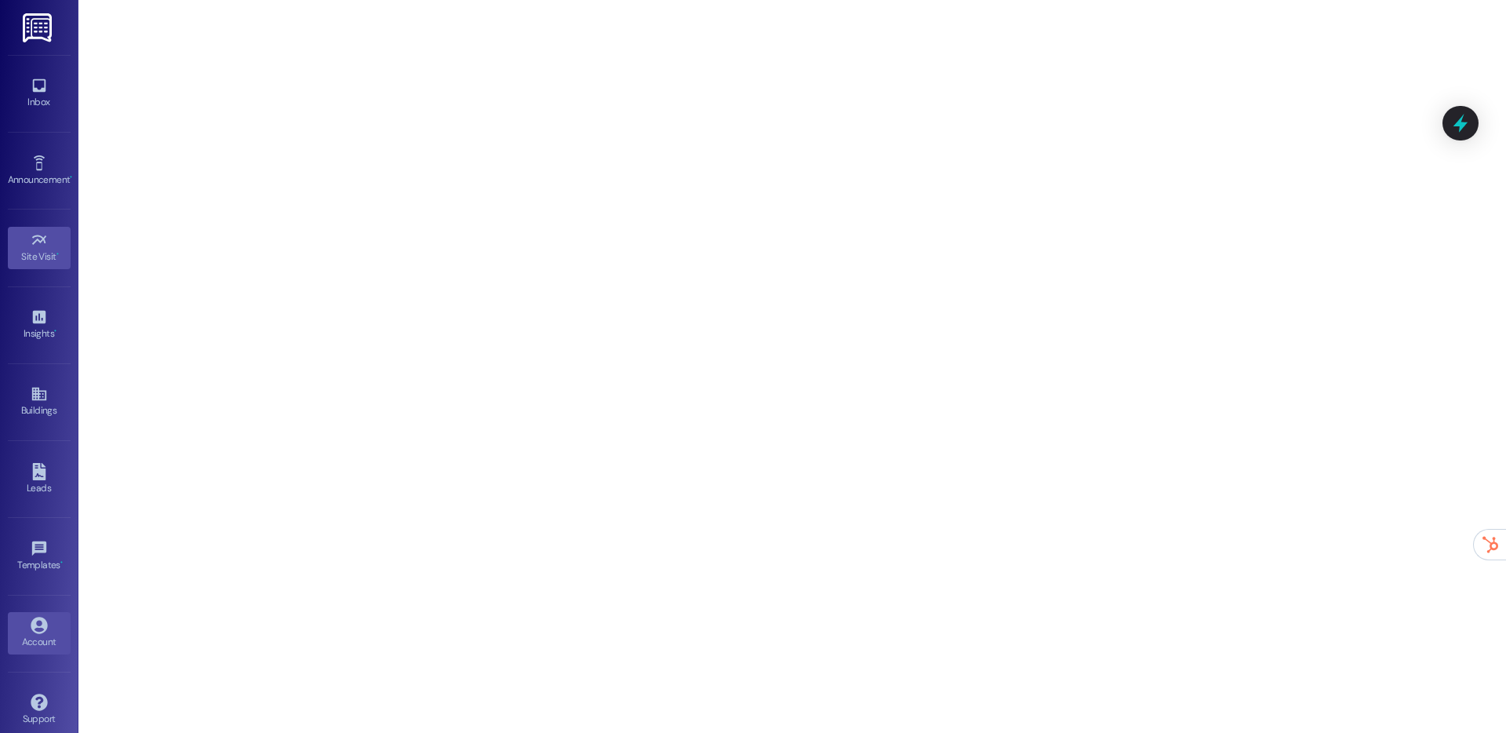
click at [43, 620] on icon at bounding box center [39, 624] width 17 height 17
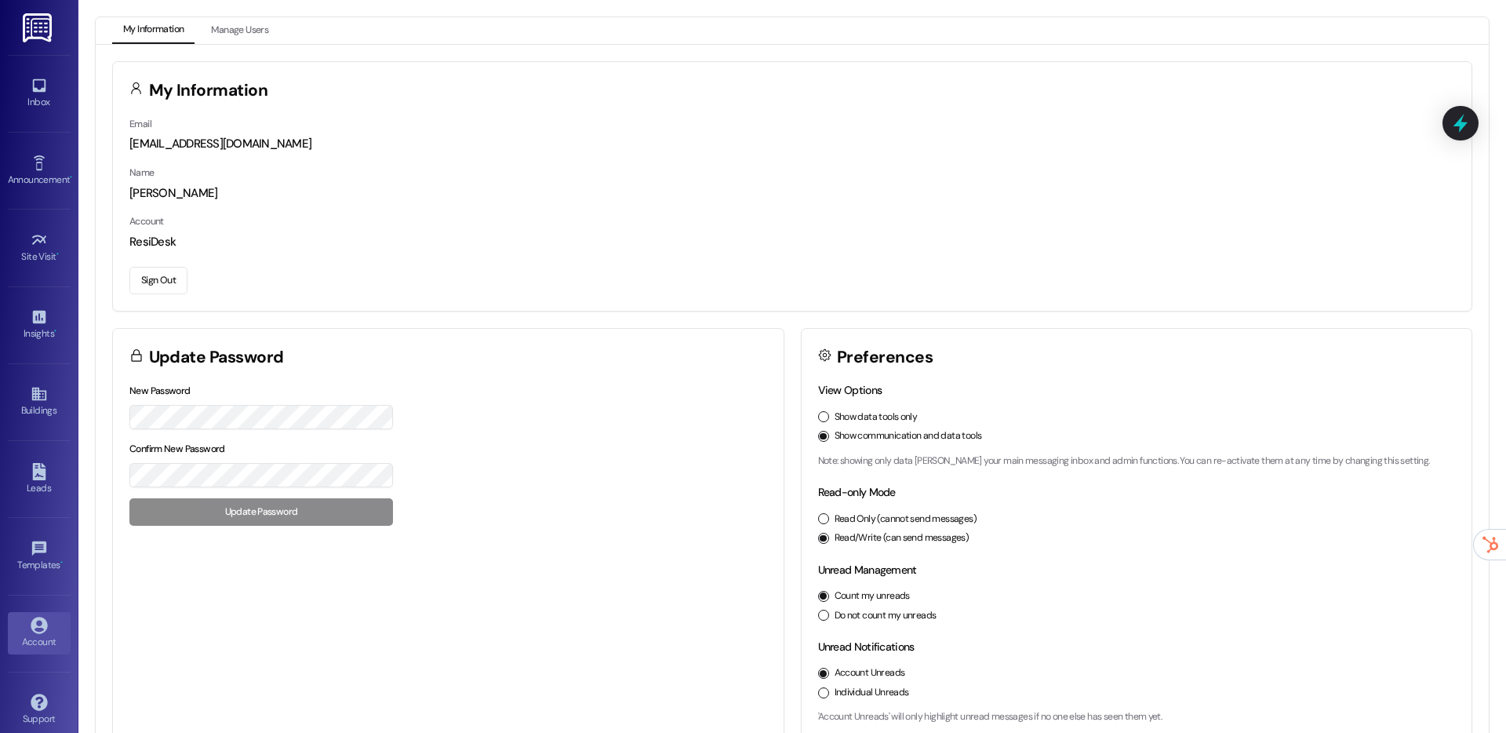
click at [150, 289] on button "Sign Out" at bounding box center [158, 280] width 58 height 27
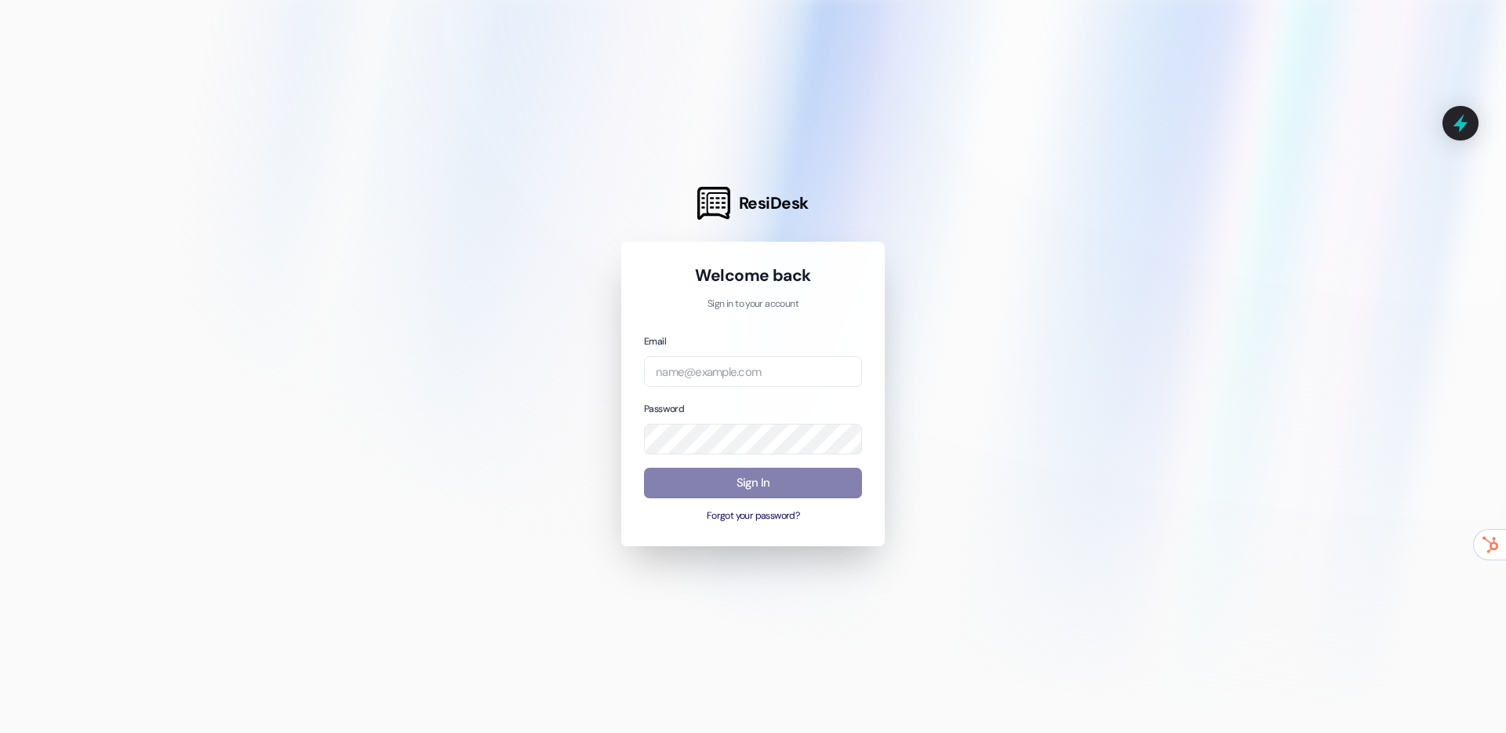
click at [706, 389] on div "Email Password Sign In Forgot your password?" at bounding box center [753, 428] width 218 height 191
click at [704, 373] on input "email" at bounding box center [753, 371] width 218 height 31
type input "[EMAIL_ADDRESS][DOMAIN_NAME]"
